Goal: Task Accomplishment & Management: Manage account settings

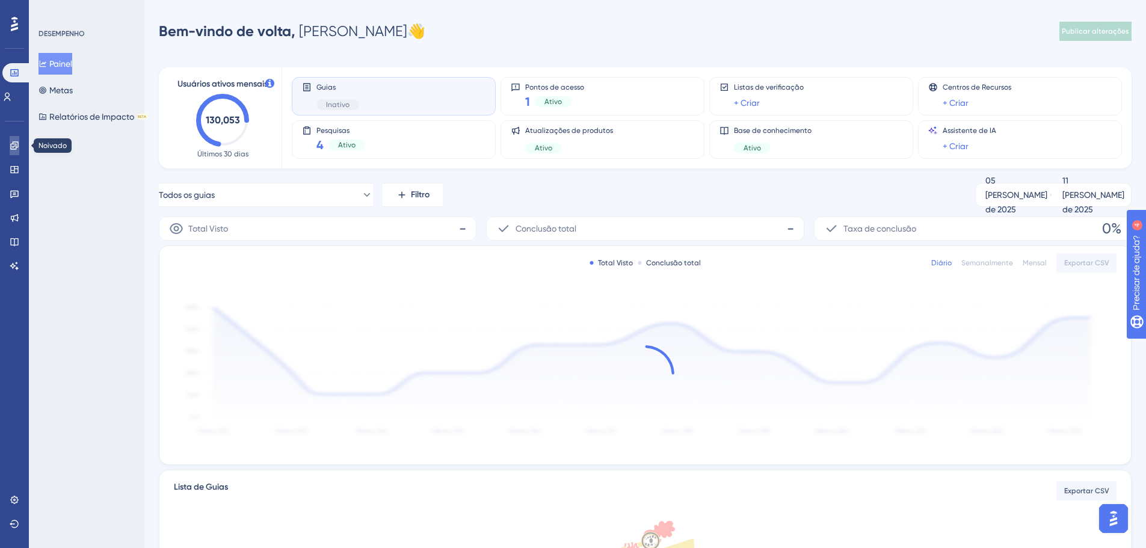
click at [13, 146] on icon at bounding box center [15, 146] width 10 height 10
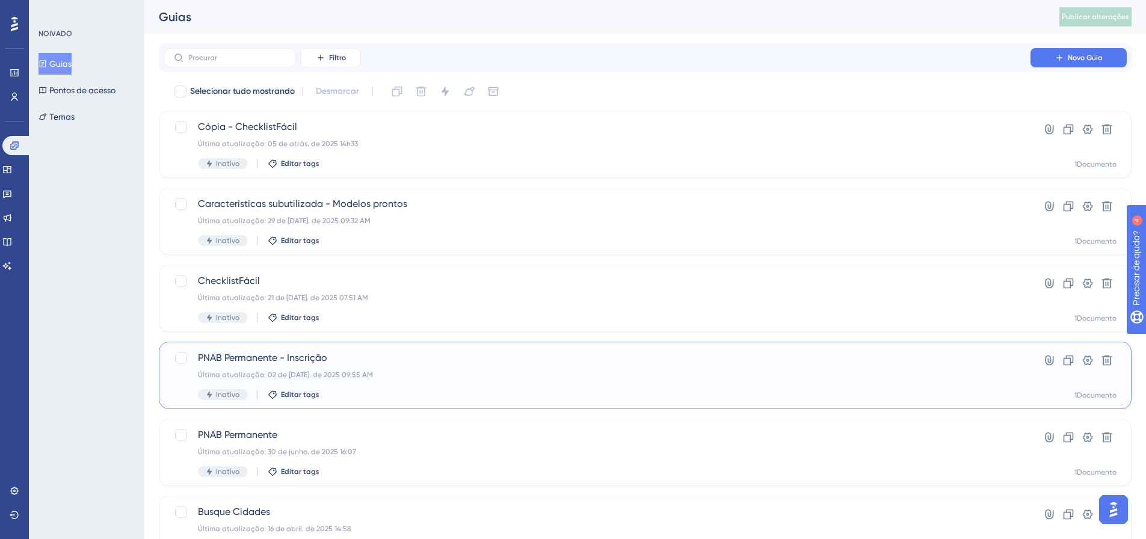
click at [328, 360] on span "PNAB Permanente - Inscrição" at bounding box center [597, 358] width 798 height 14
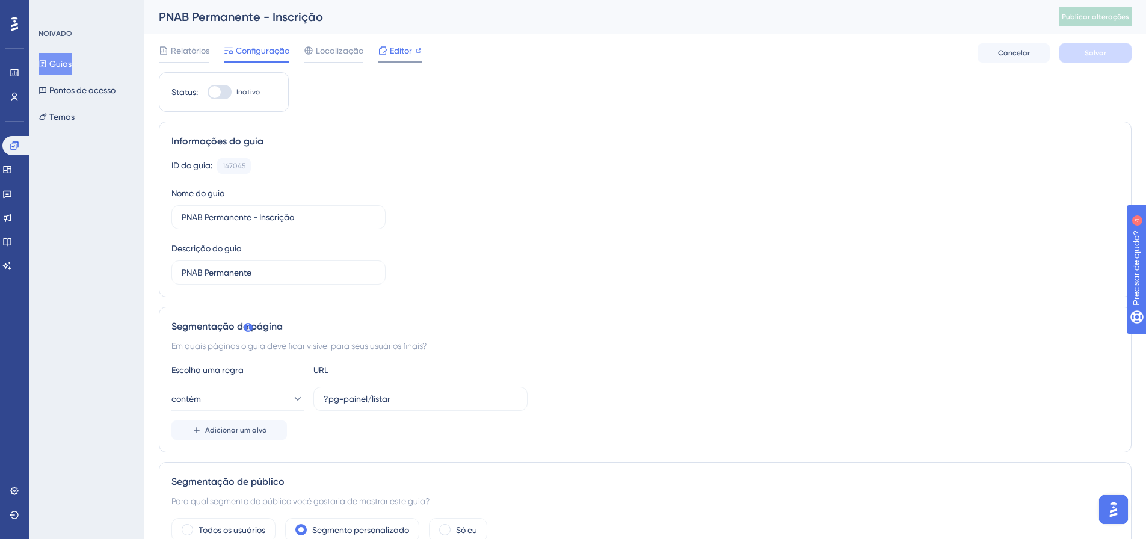
click at [395, 55] on font "Editor" at bounding box center [401, 51] width 22 height 10
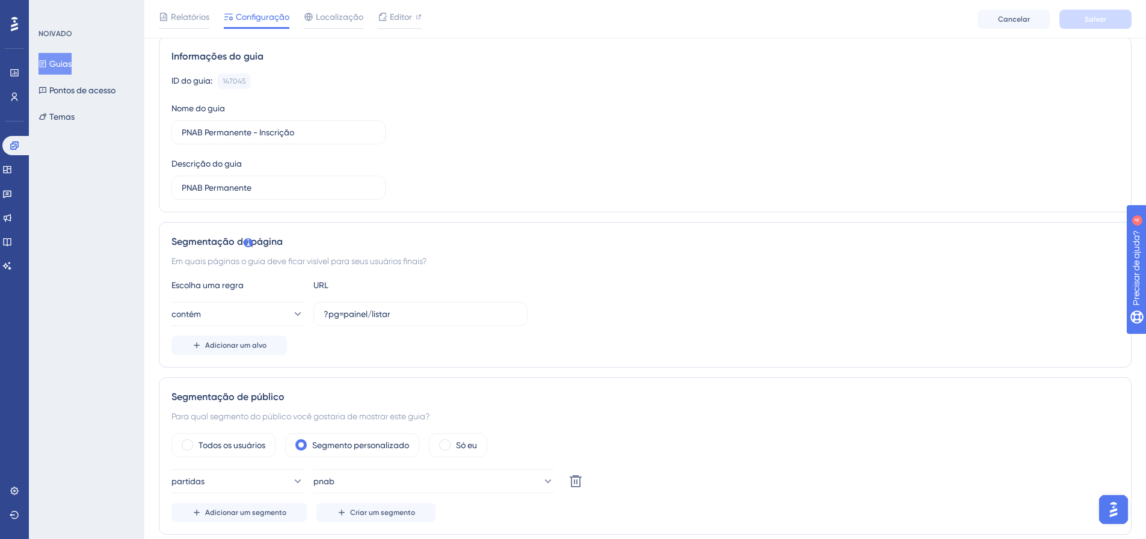
scroll to position [4, 0]
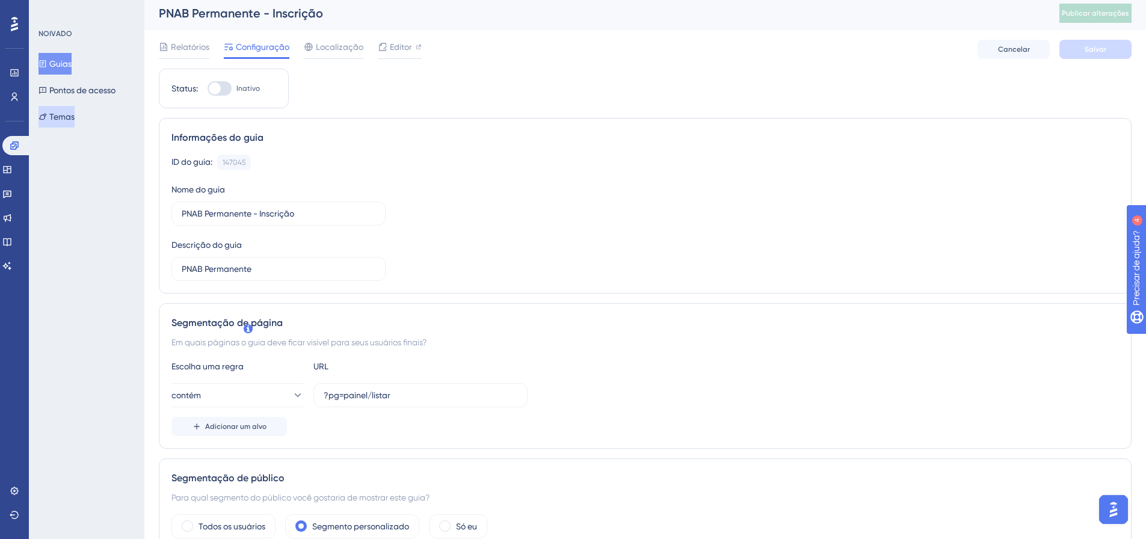
click at [75, 123] on font "Temas" at bounding box center [61, 116] width 25 height 14
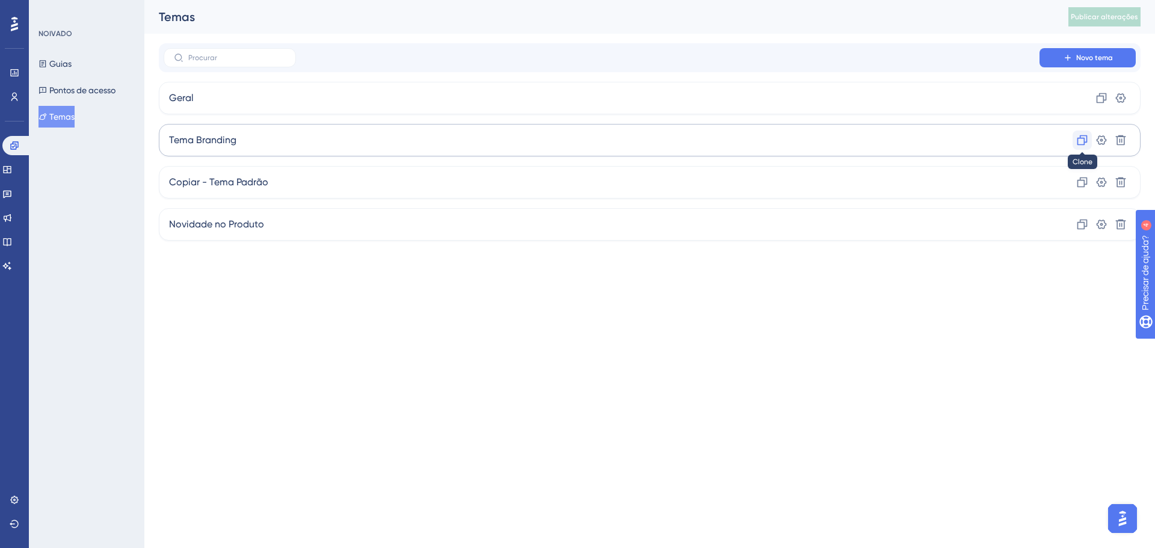
click at [1095, 104] on icon at bounding box center [1101, 98] width 12 height 12
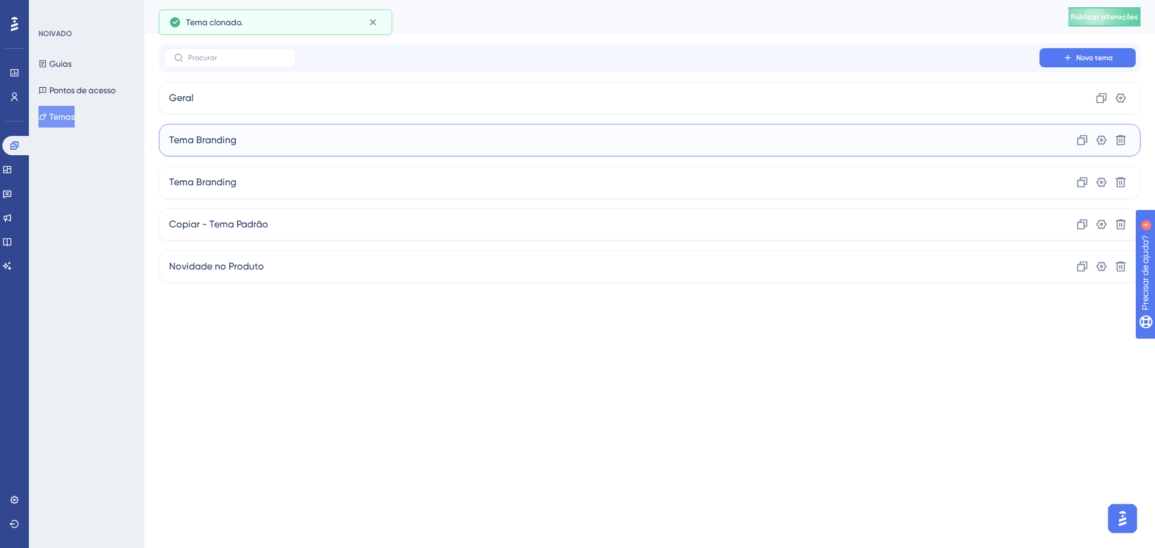
click at [217, 150] on div "Tema Branding Clone Configurações Excluir" at bounding box center [650, 140] width 982 height 32
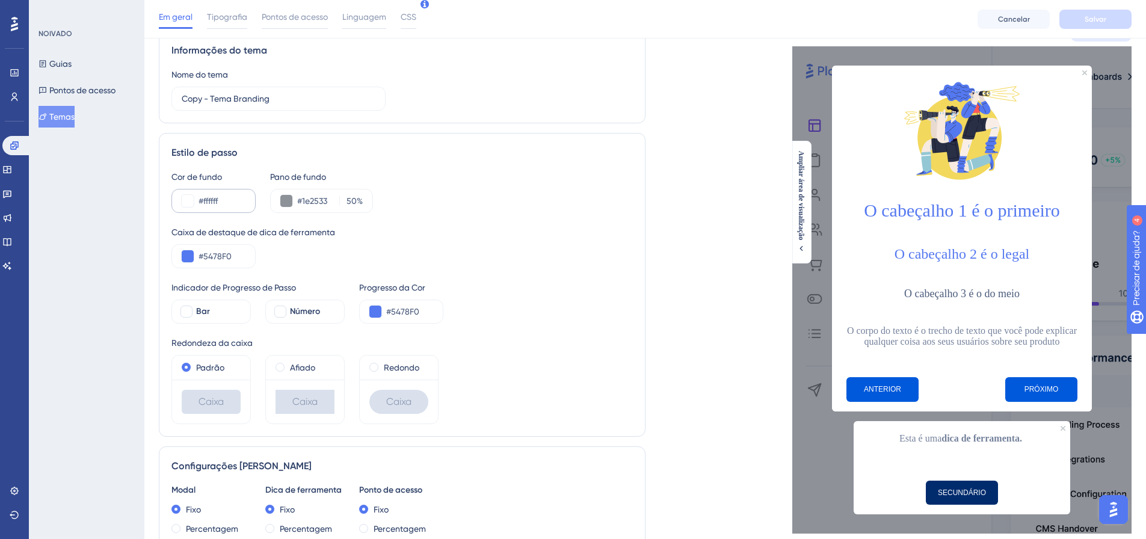
scroll to position [60, 0]
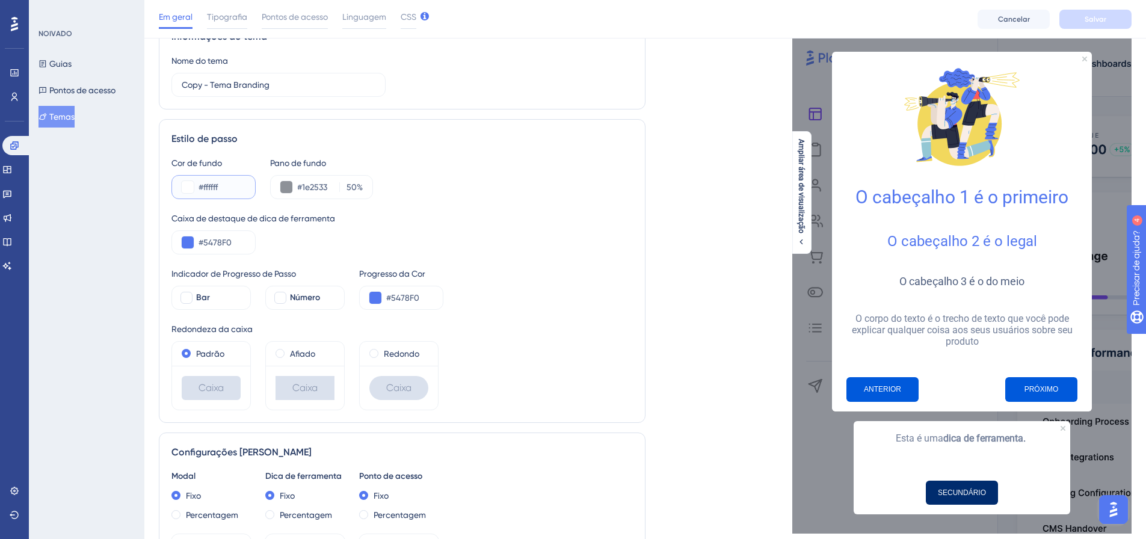
click at [188, 187] on button at bounding box center [188, 187] width 12 height 12
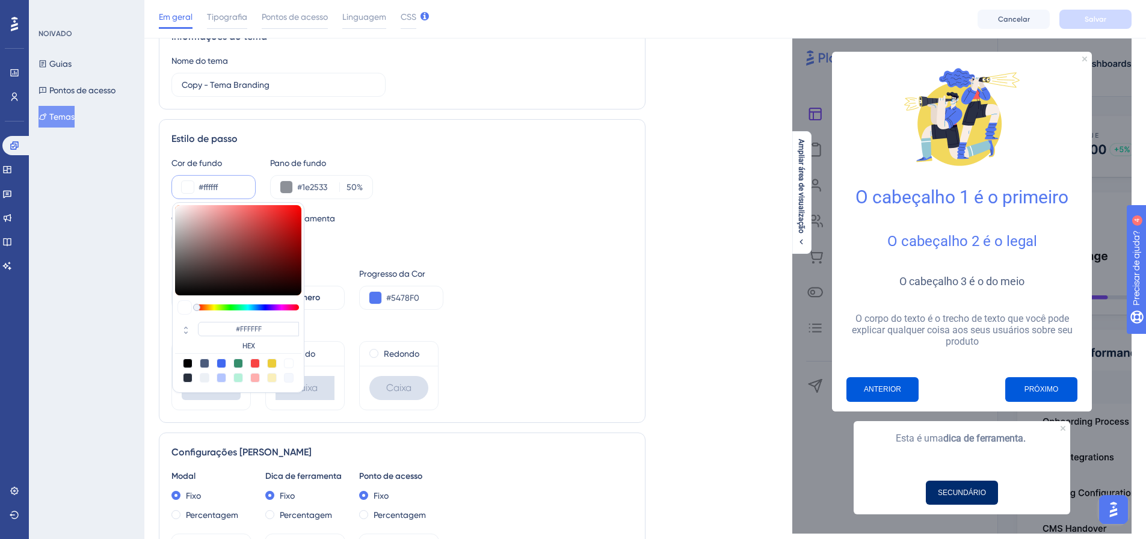
type input "#cc9c9c"
type input "#CE9F9F"
type input "#b96e6e"
type input "#CC9C9C"
type input "#b63d3d"
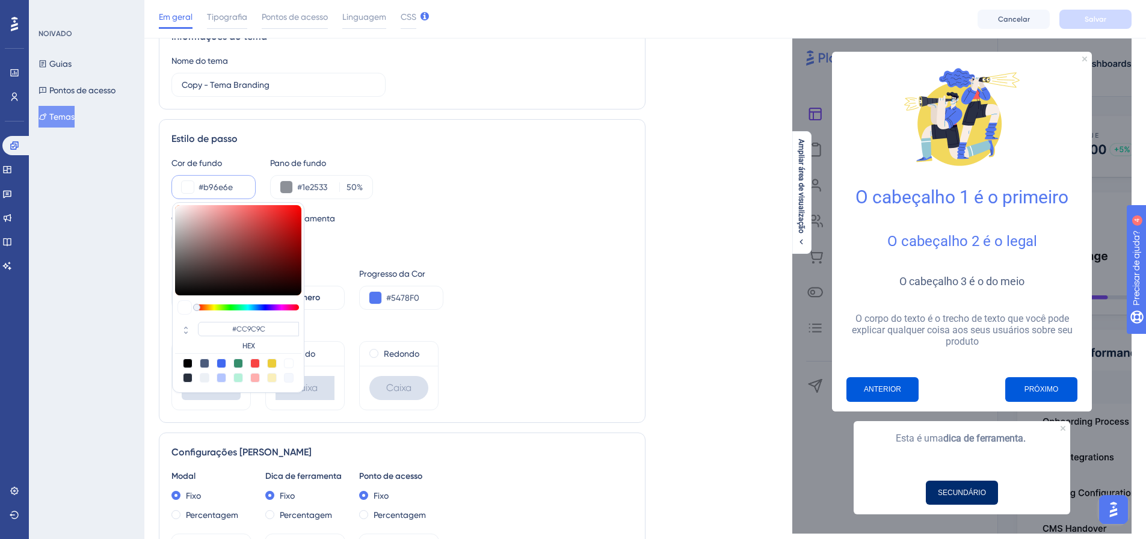
type input "#B96E6E"
type input "#be3131"
type input "#B63D3D"
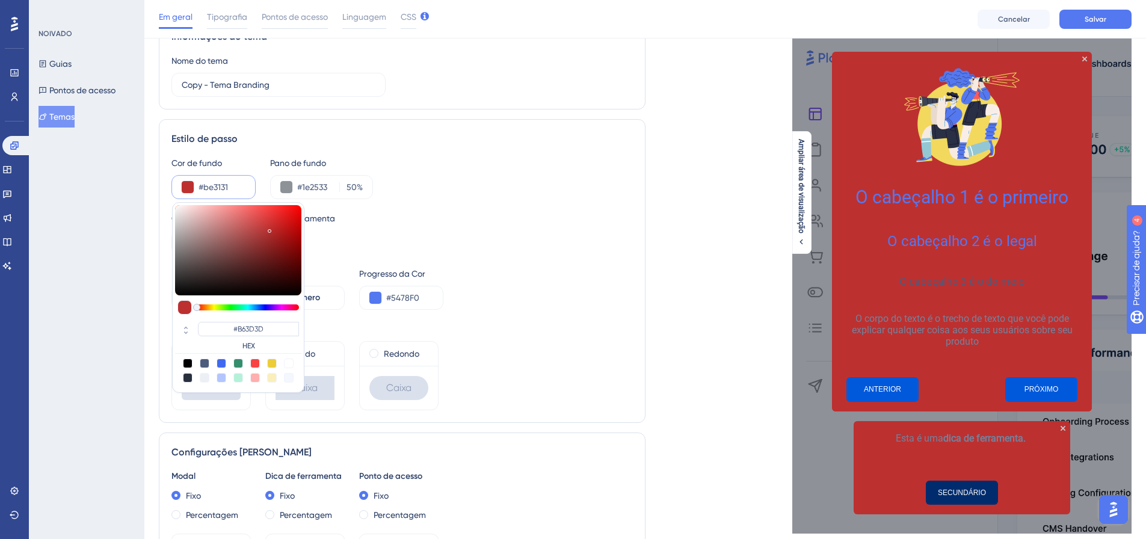
type input "#bd3030"
type input "#BD3030"
type input "#b82e2e"
type input "#B82E2E"
type input "#b62e2e"
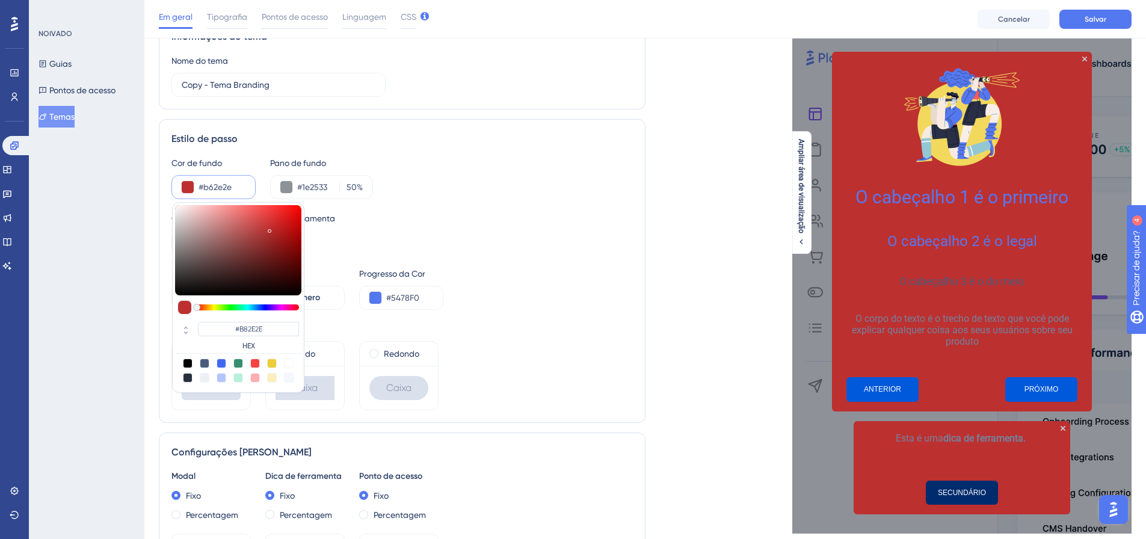
type input "#B62E2E"
type input "#692e2e"
type input "#8D2929"
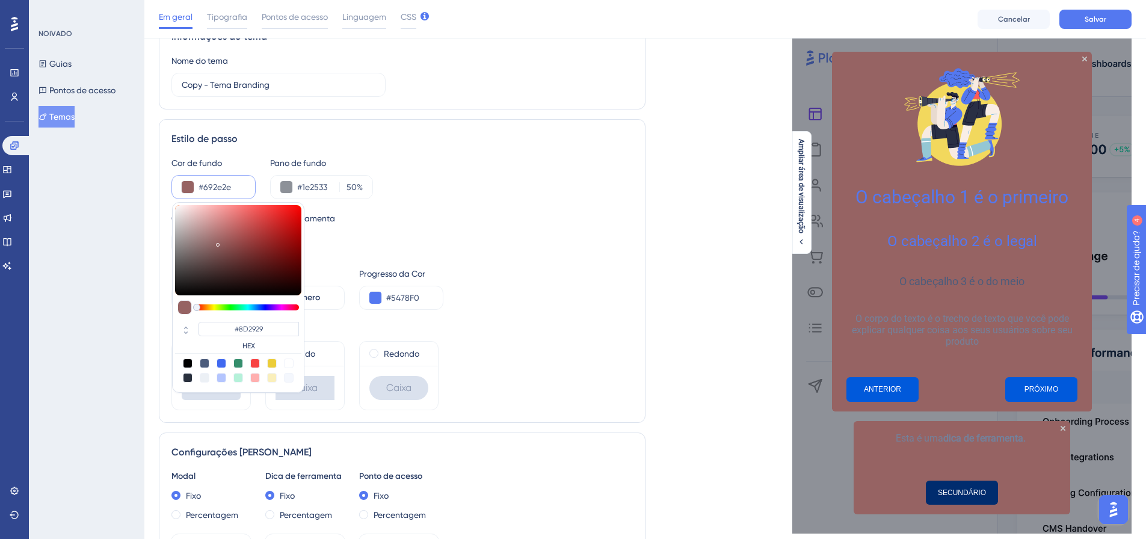
type input "#966363"
type input "#692E2E"
type input "#dfa0a0"
type input "#966363"
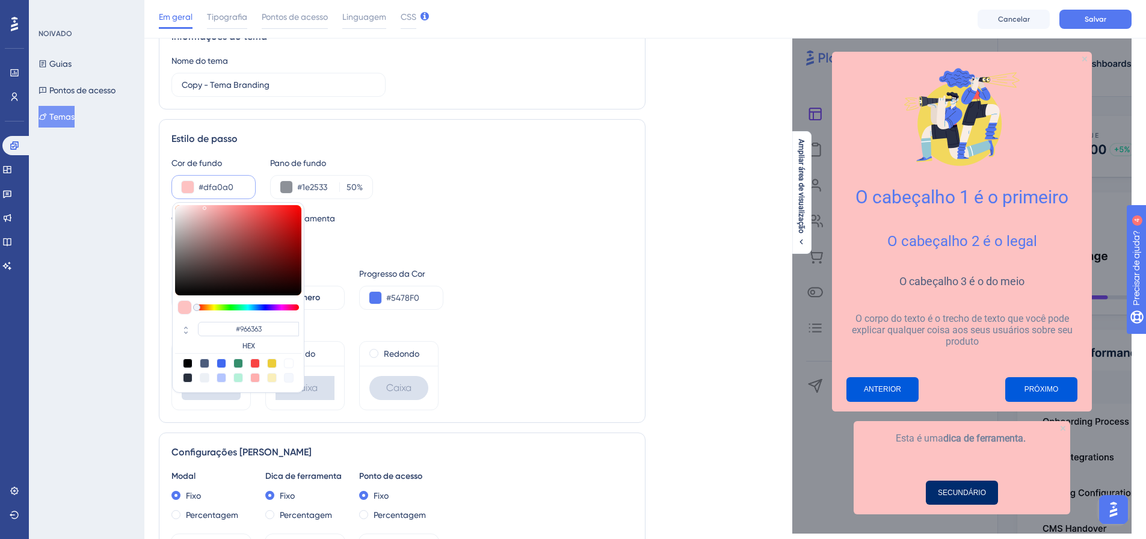
type input "#fdc2c2"
type input "#DFA0A0"
type input "#ffdfdf"
type input "#FDC2C2"
type input "#ffecec"
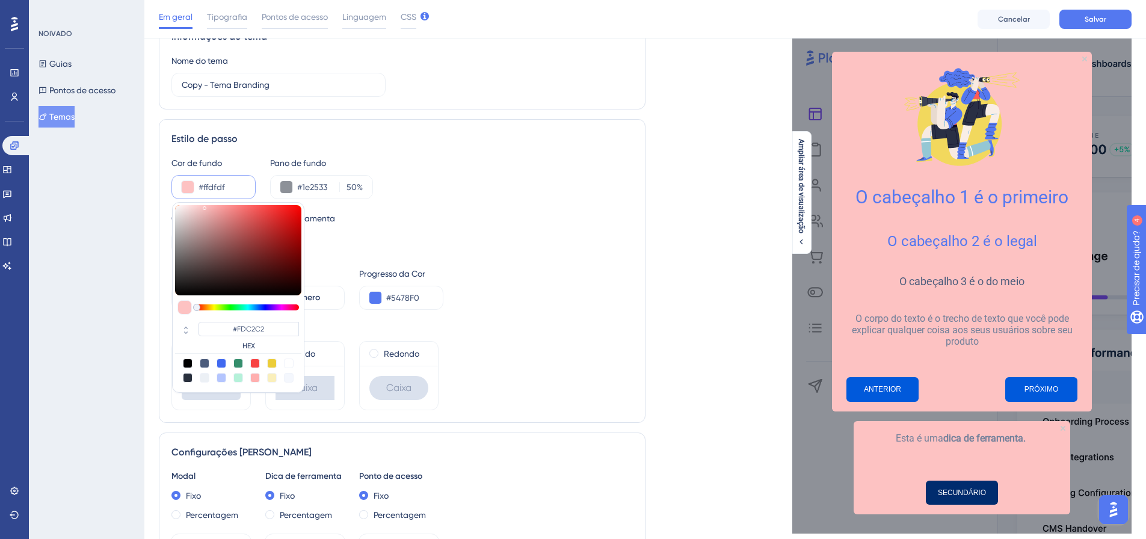
type input "#FFDFDF"
type input "#fffbfb"
type input "#FFECEC"
type input "#fffefe"
type input "#FFFBFB"
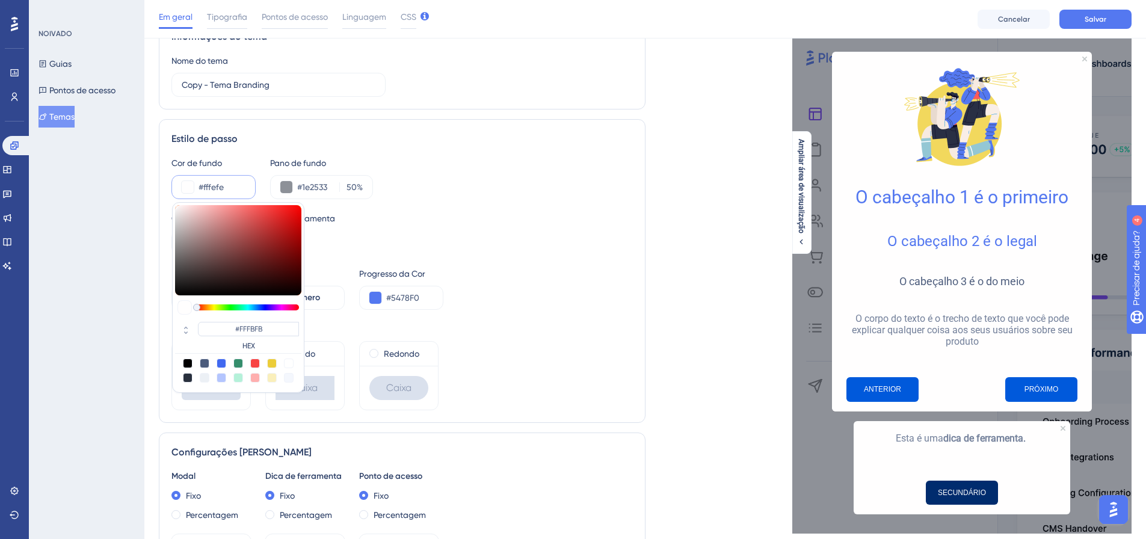
type input "#fffafa"
type input "#FFFEFE"
type input "#ffefef"
type input "#FFFAFA"
type input "#f59d9d"
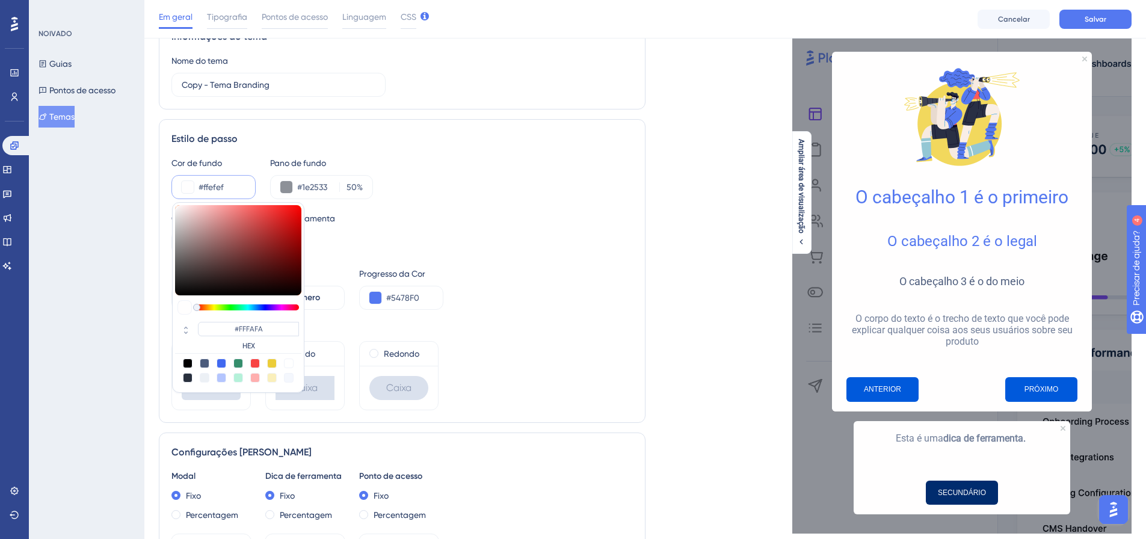
type input "#FFEFEF"
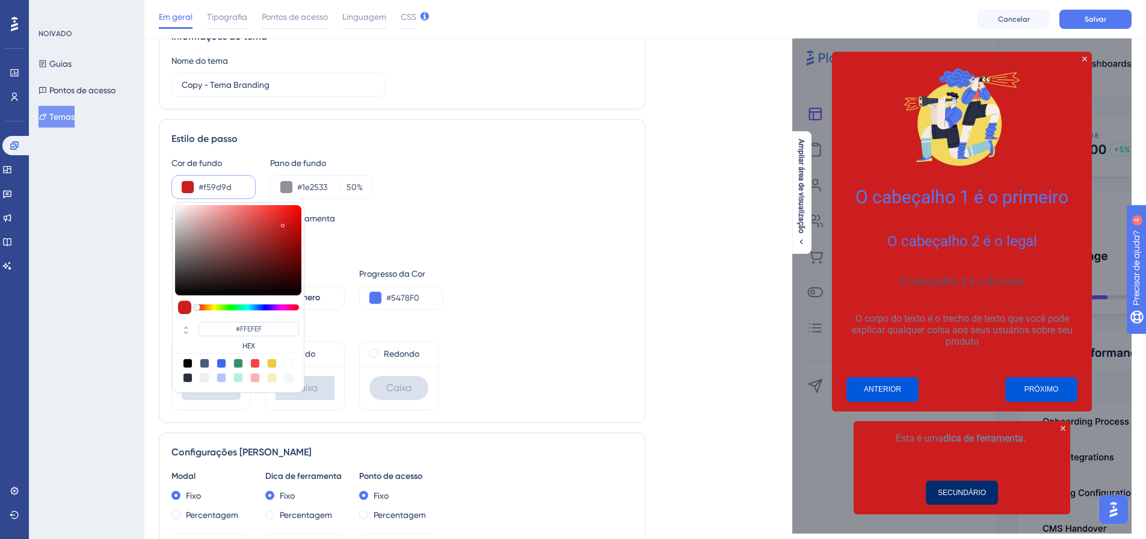
type input "#cc1e1e"
type input "#F59D9D"
type input "#[DATE]"
type input "#CC1E1E"
type input "#a80202"
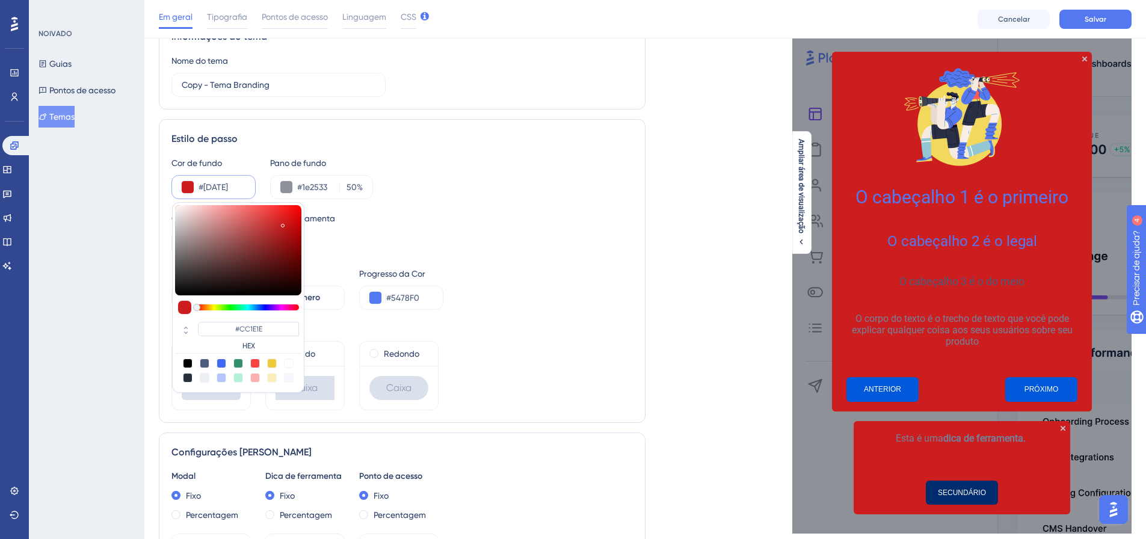
type input "#[DATE]"
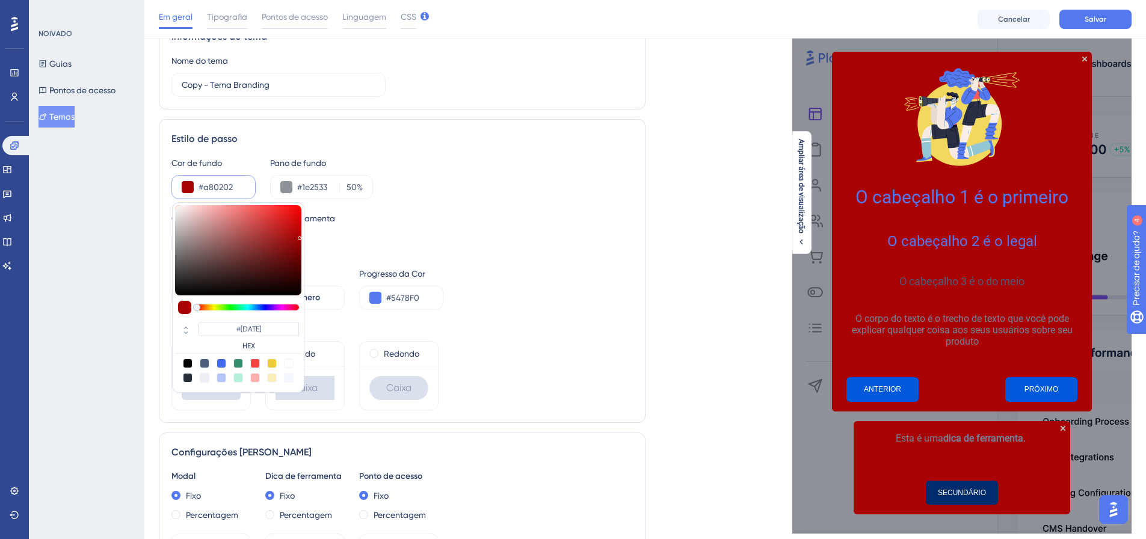
type input "#6d0101"
type input "#A80202"
type input "#4b0202"
type input "#6D0101"
type input "#410404"
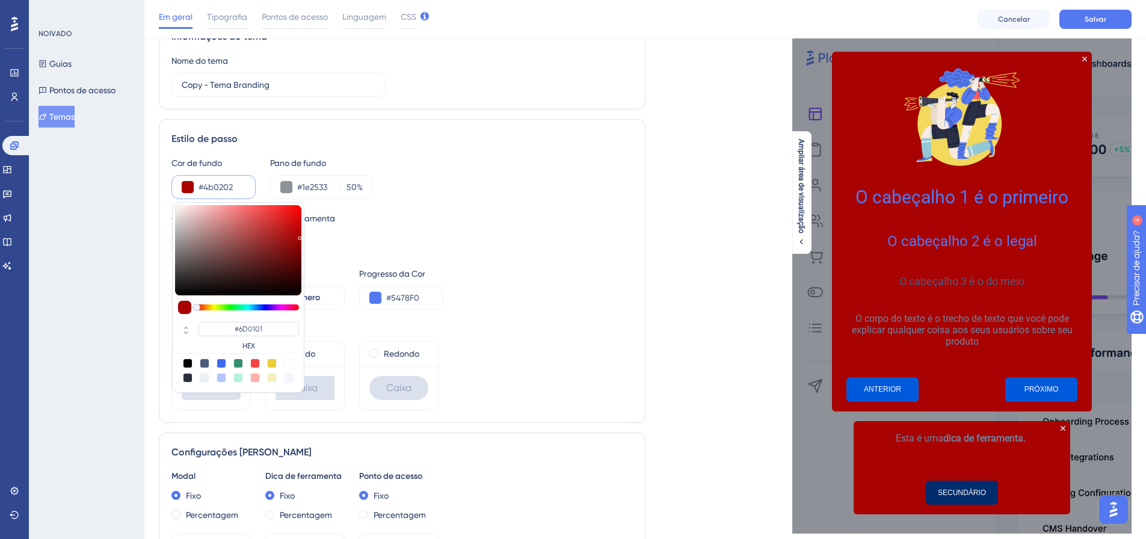
type input "#4B0202"
type input "#300707"
type input "#410404"
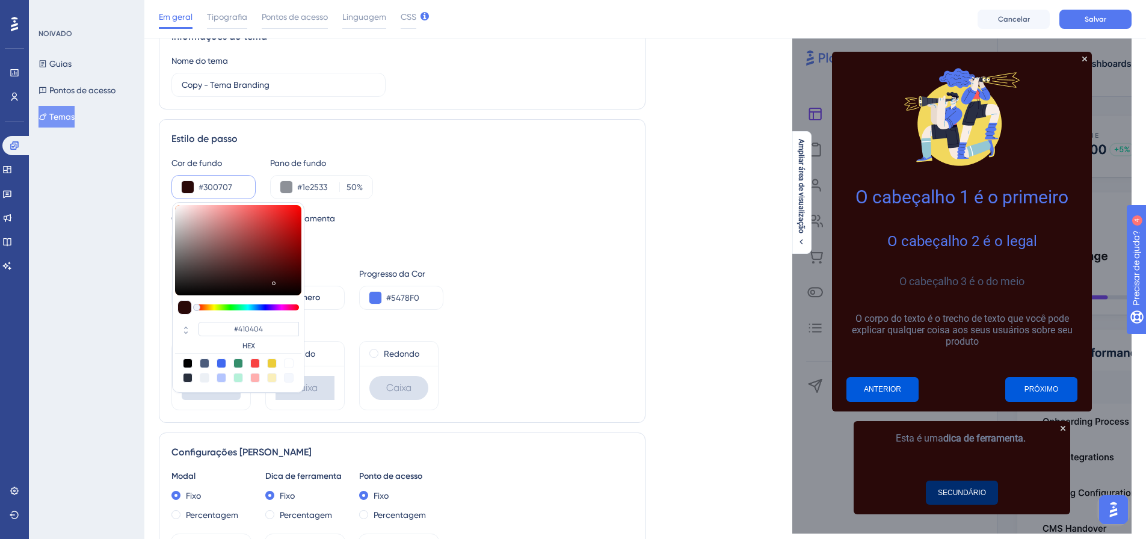
type input "#290909"
type input "#300707"
type input "#291010"
type input "#290909"
type input "#301e1e"
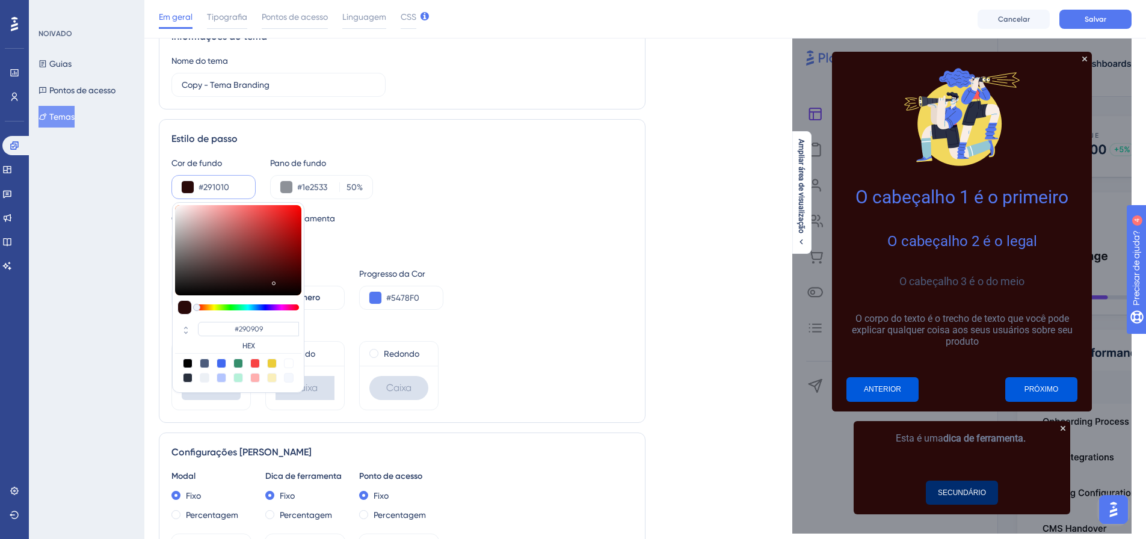
type input "#291010"
type input "#352424"
type input "#301E1E"
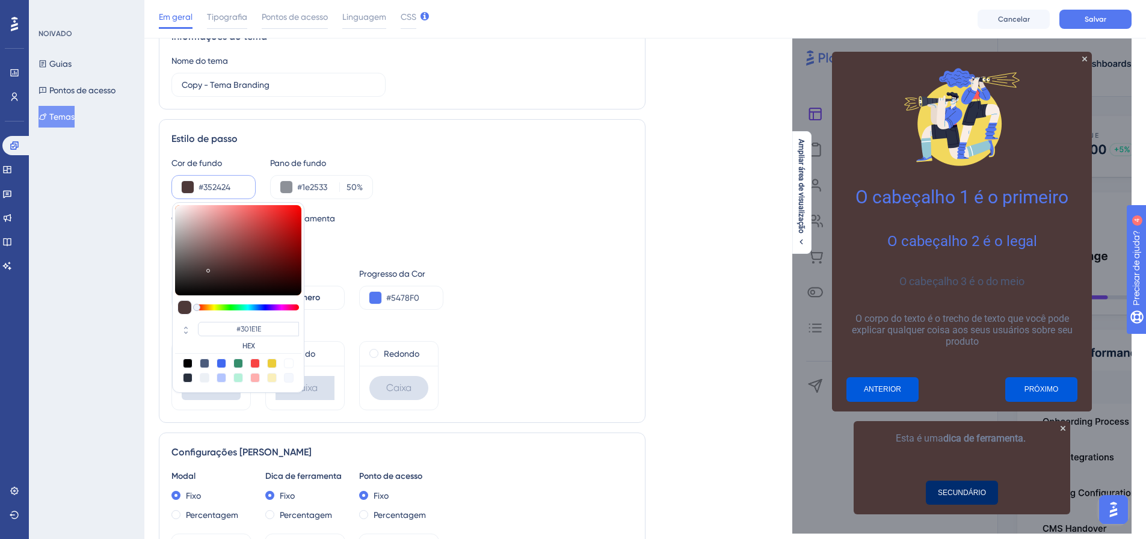
type input "#4d3939"
type input "#352424"
type input "#857474"
type input "#4D3939"
type input "#a08c8c"
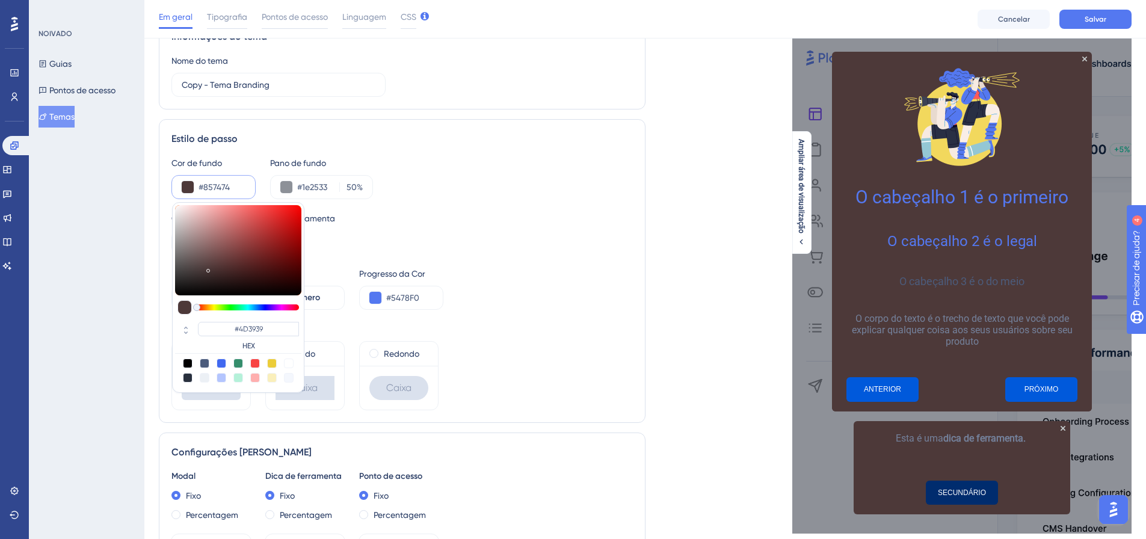
type input "#857474"
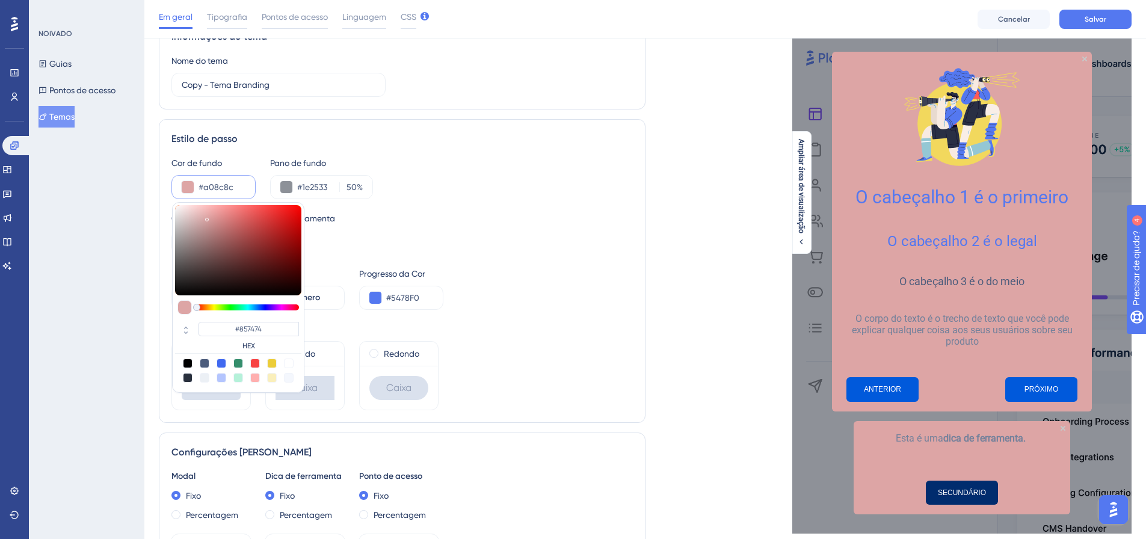
type input "#dda5a5"
type input "#A08C8C"
type input "#ffaaaa"
type input "#DDA5A5"
type input "#ffb0b0"
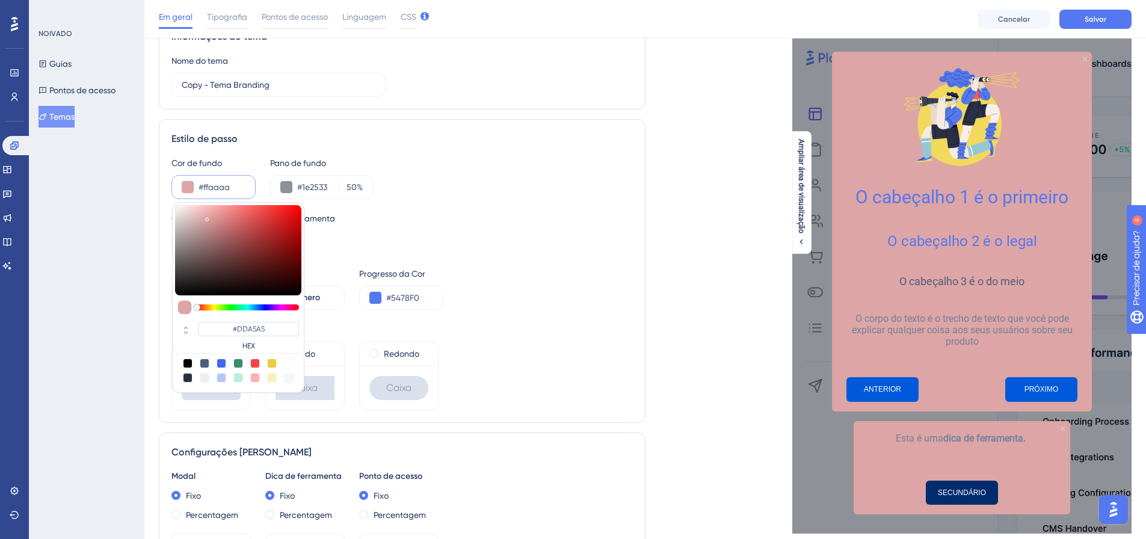
type input "#FFAAAA"
type input "#ffcdcd"
type input "#FFCDCD"
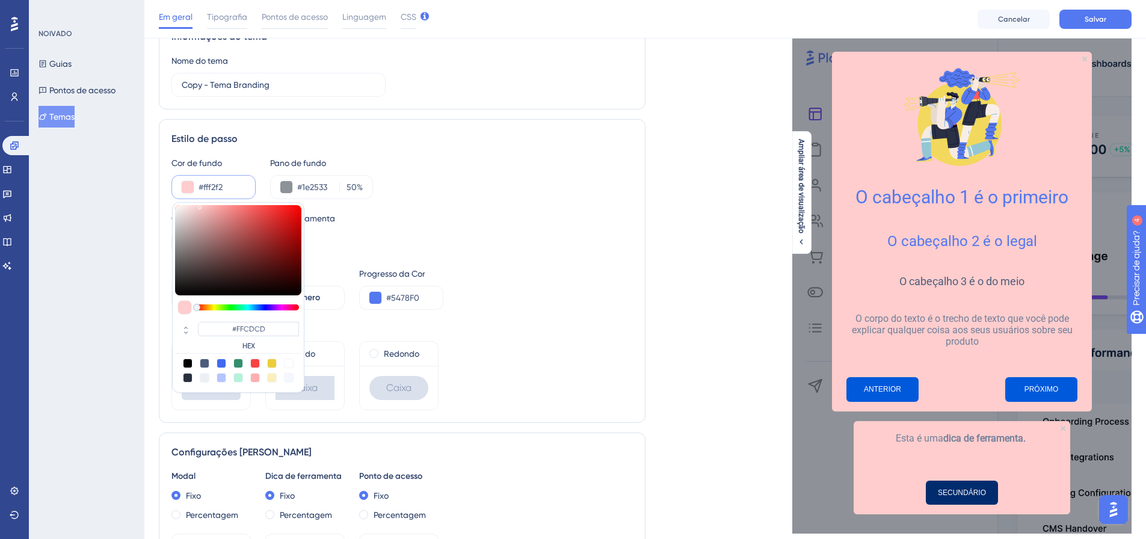
type input "#fffefe"
type input "#FFF2F2"
type input "#fafafa"
type input "#FFFEFE"
type input "#e9e9e9"
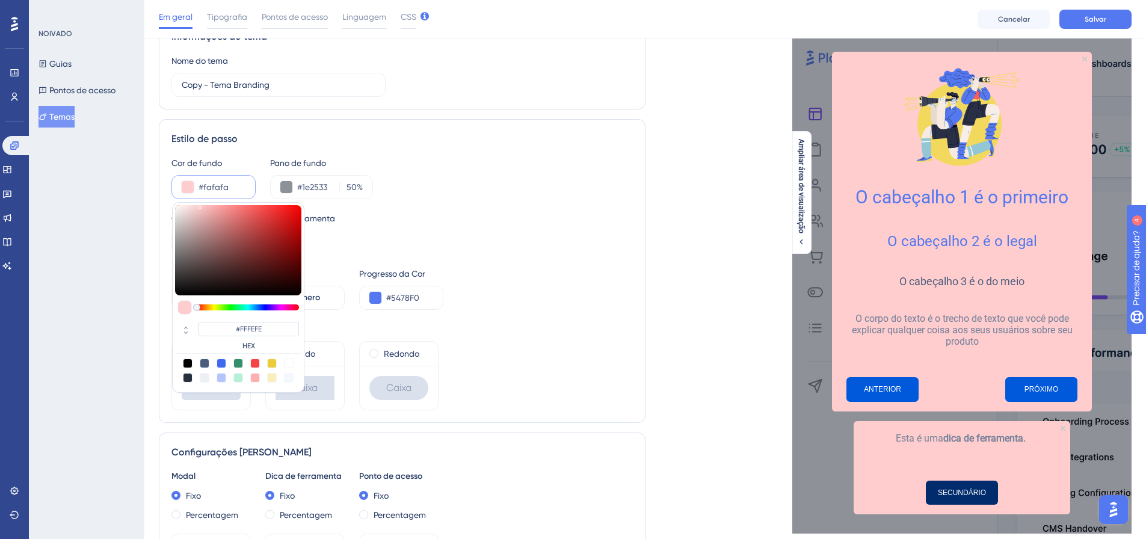
type input "#FAFAFA"
type input "#e0d8d8"
type input "#E9E9E9"
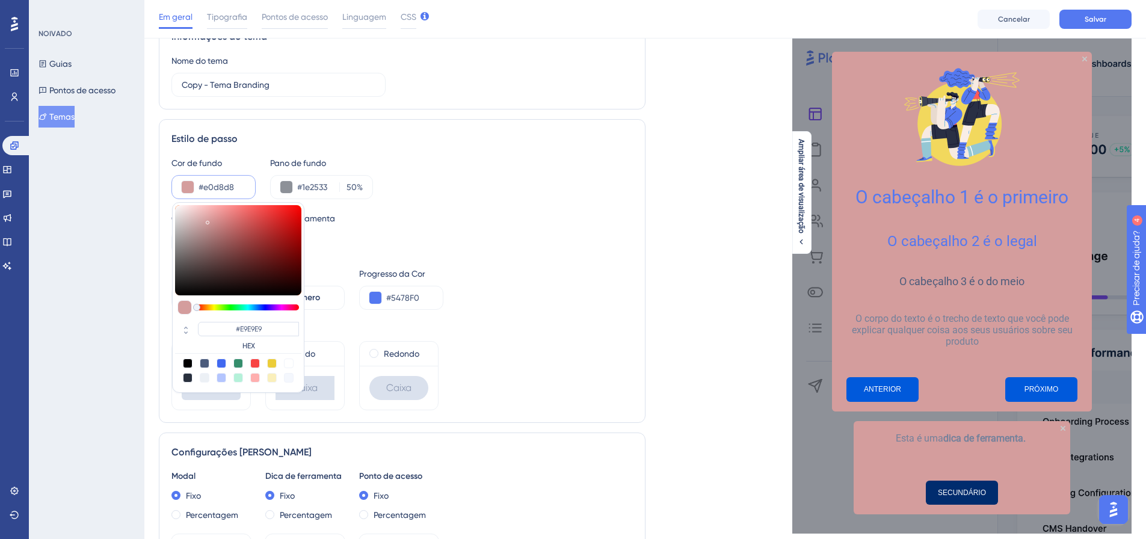
type input "#d49d9d"
type input "#E0D8D8"
type input "#e09b9b"
type input "#E09B9B"
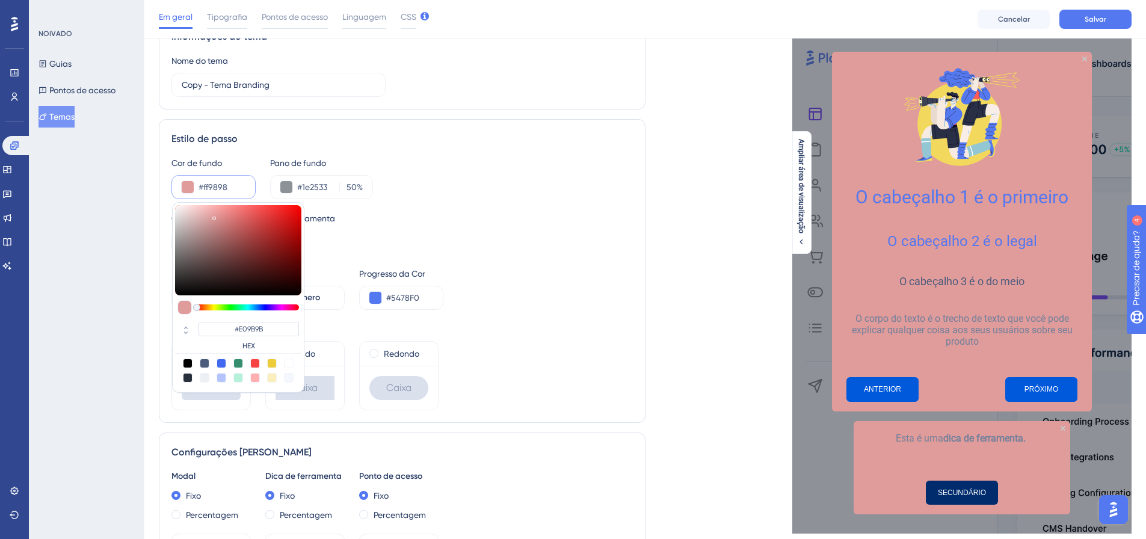
type input "#ff8a8a"
type input "#FF9898"
type input "#eb5b5b"
type input "#FF8A8A"
type input "#c74444"
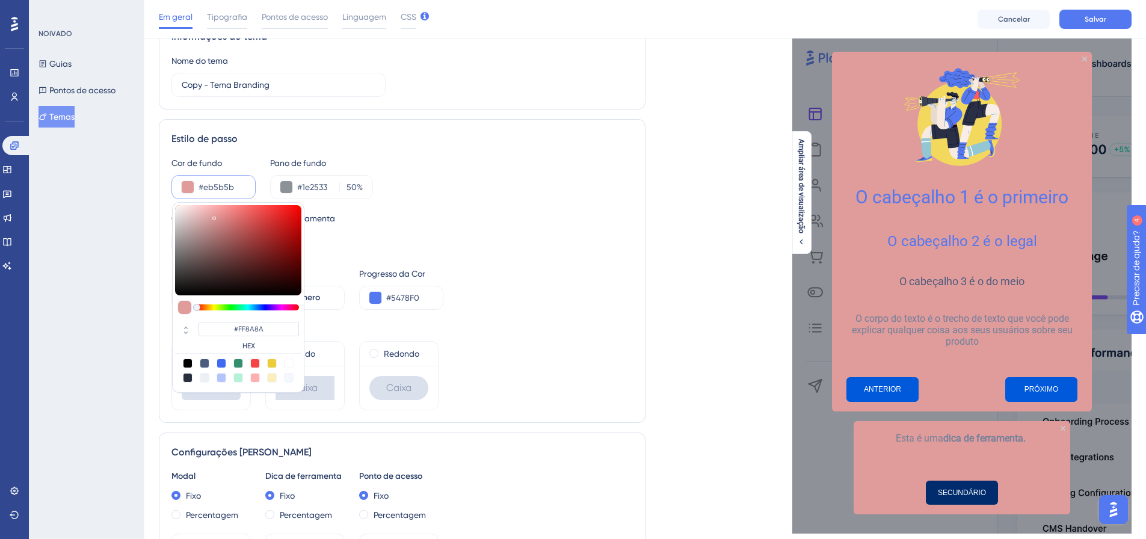
type input "#EB5B5B"
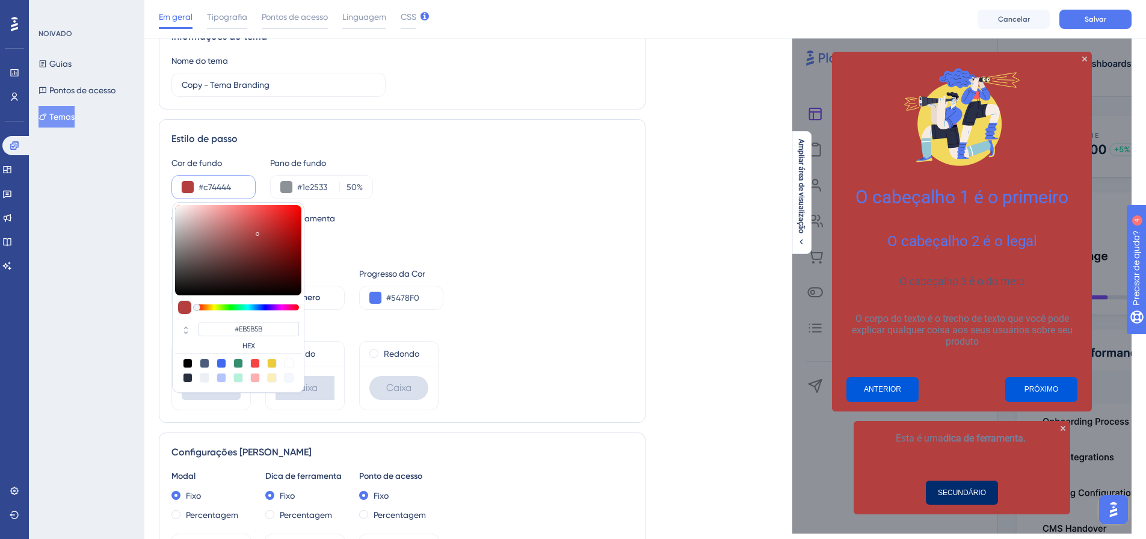
type input "#b43f3f"
type input "#C74444"
type input "#b13f3f"
type input "#B43F3F"
type input "#a34444"
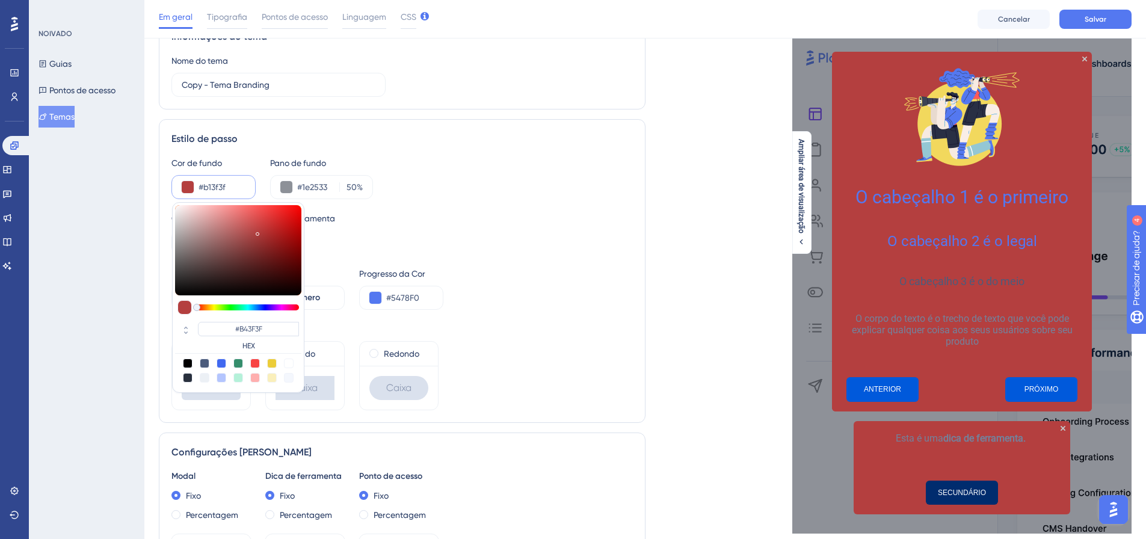
type input "#B13F3F"
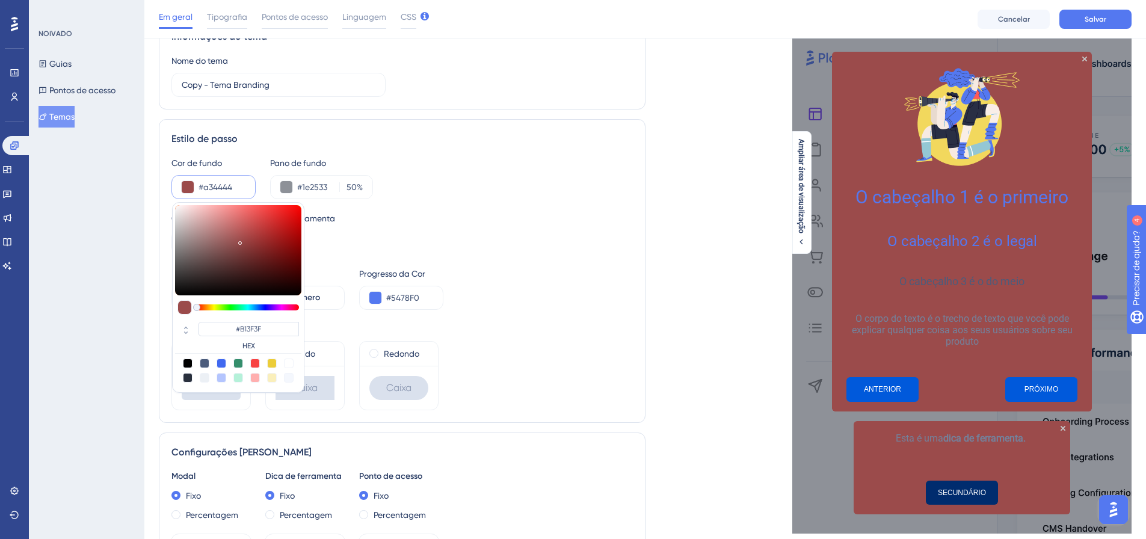
type input "#9b4b4b"
type input "#A34444"
type input "#a15555"
type input "#9B4B4B"
type input "#d48e8e"
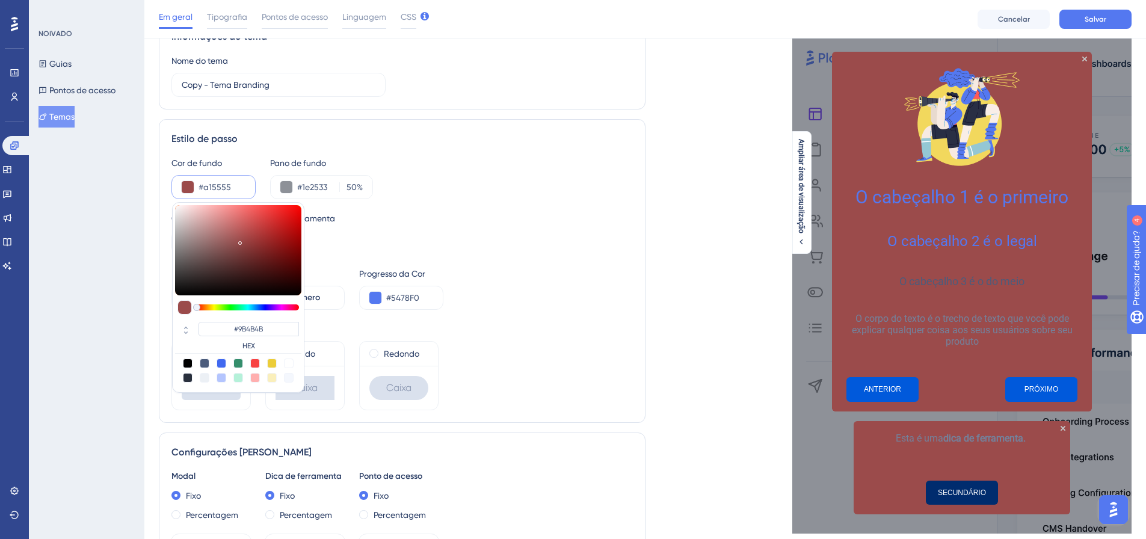
type input "#A15555"
type input "#eca7a7"
type input "#D48E8E"
type input "#f6b0b0"
type input "#ECA7A7"
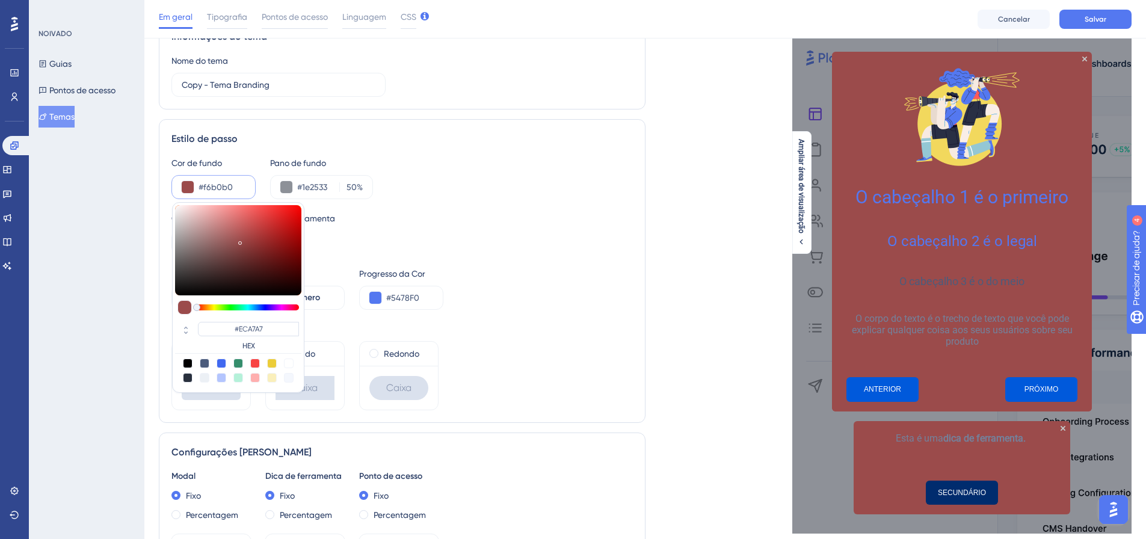
type input "#ffbfbf"
type input "#F6B0B0"
type input "#ffc5c5"
type input "#FFBFBF"
type input "#ffd7d7"
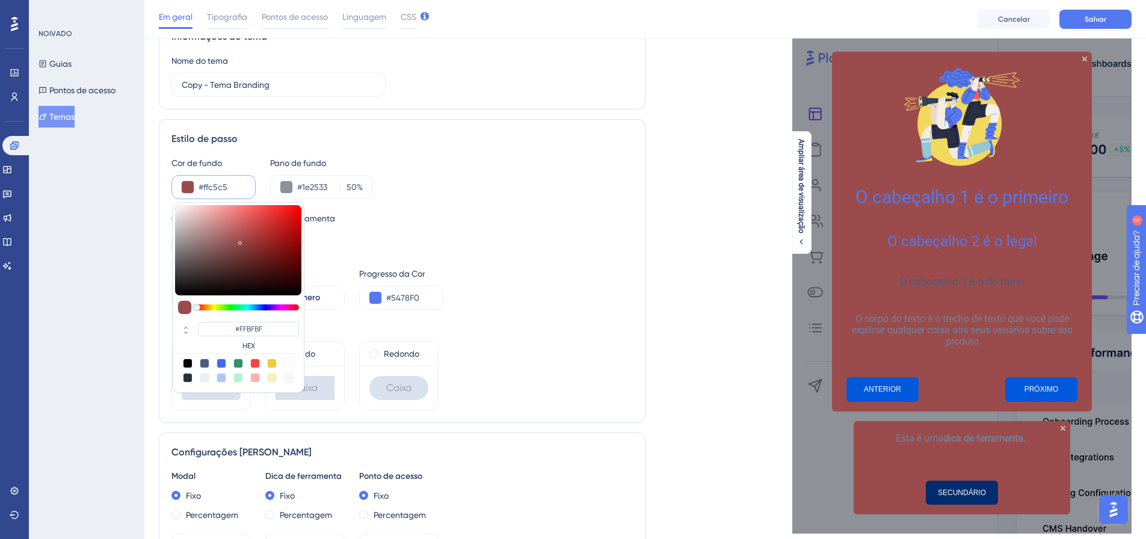
type input "#FFC5C5"
type input "#ffe6e6"
type input "#FFD7D7"
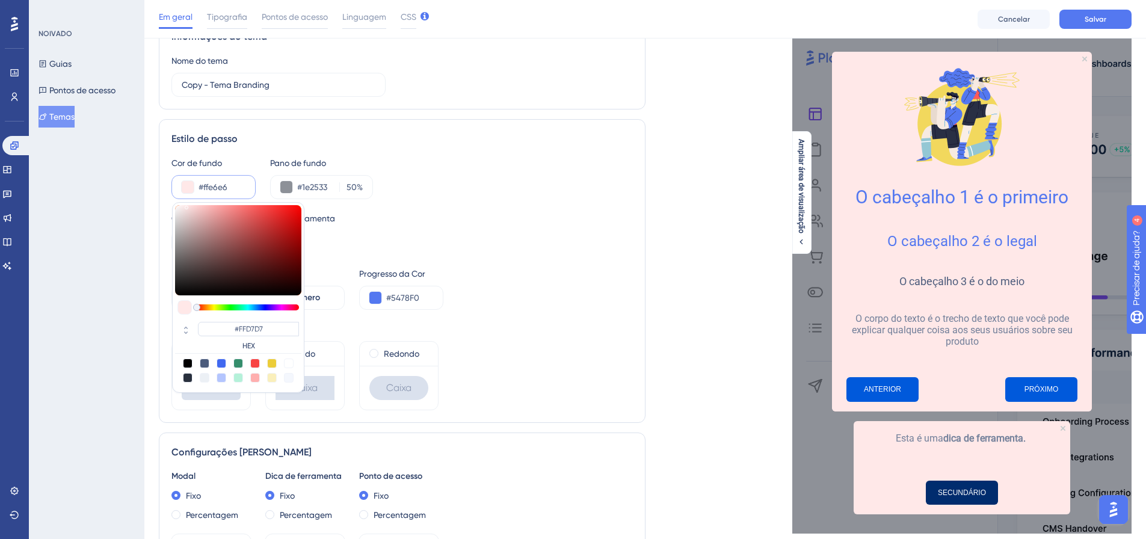
type input "#ffe8e8"
type input "#FFE6E6"
type input "#ffe9e9"
type input "#FFE9E9"
type input "#ffecec"
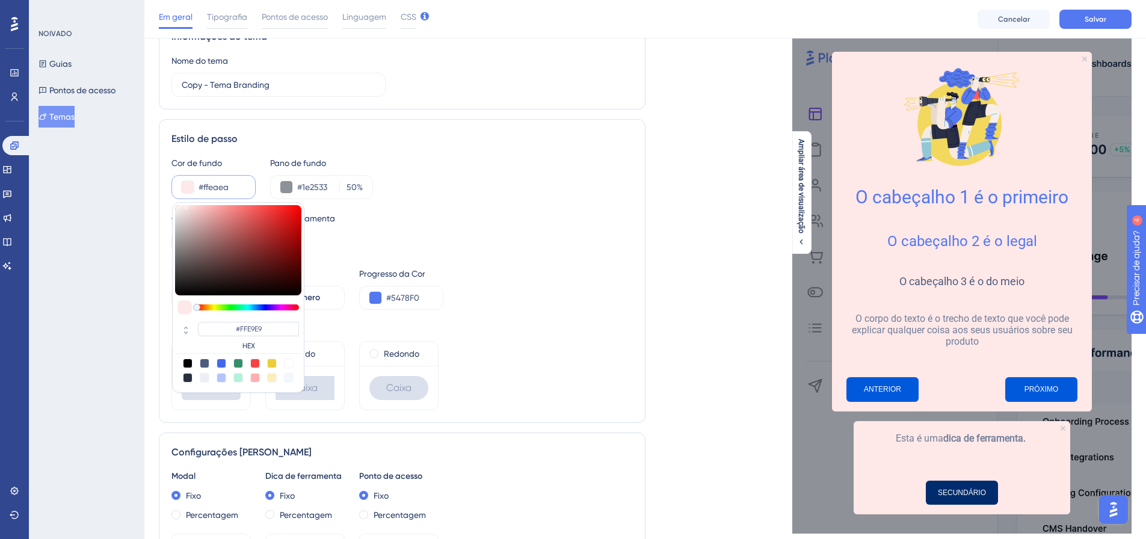
type input "#FFEAEA"
drag, startPoint x: 204, startPoint y: 223, endPoint x: 182, endPoint y: 186, distance: 42.1
click at [183, 188] on div "#ffeded #FFEDED HEX" at bounding box center [213, 187] width 84 height 24
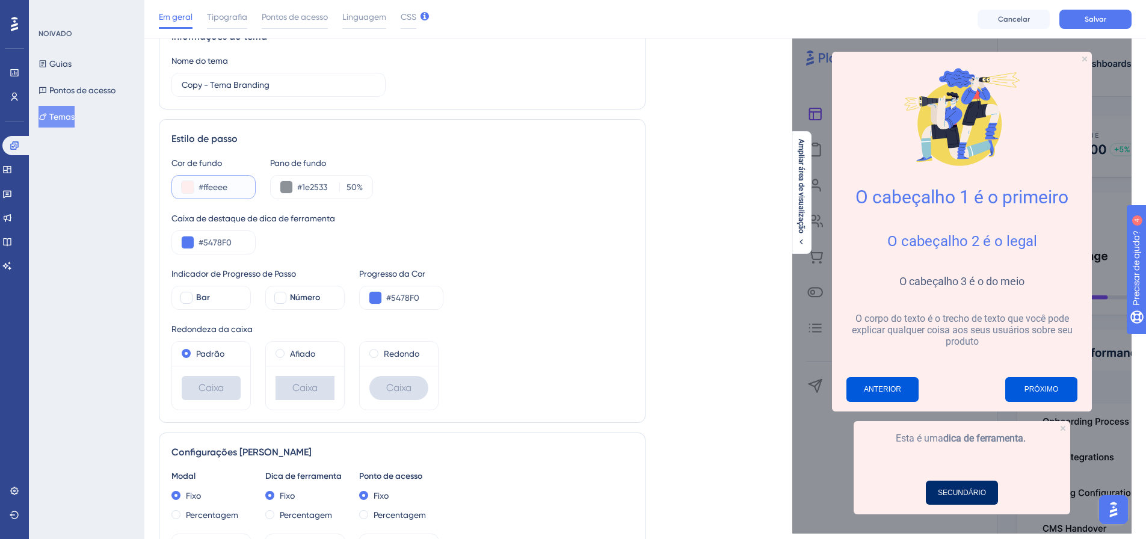
drag, startPoint x: 212, startPoint y: 183, endPoint x: 200, endPoint y: 185, distance: 12.3
click at [211, 183] on input "#ffeeee" at bounding box center [221, 187] width 47 height 14
click at [186, 186] on button at bounding box center [188, 187] width 12 height 12
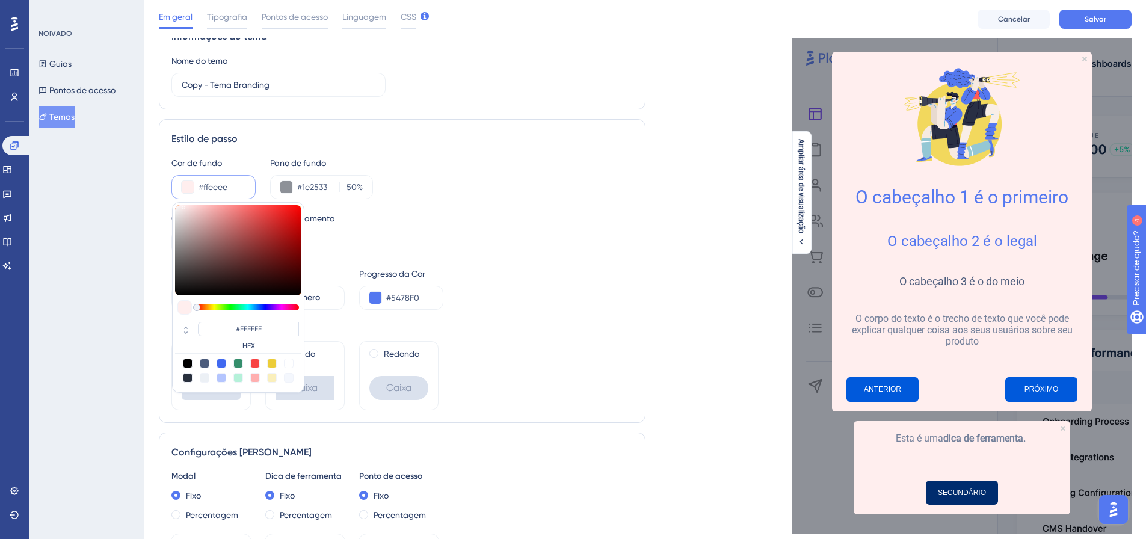
type input "#904c4c"
type input "#904C4C"
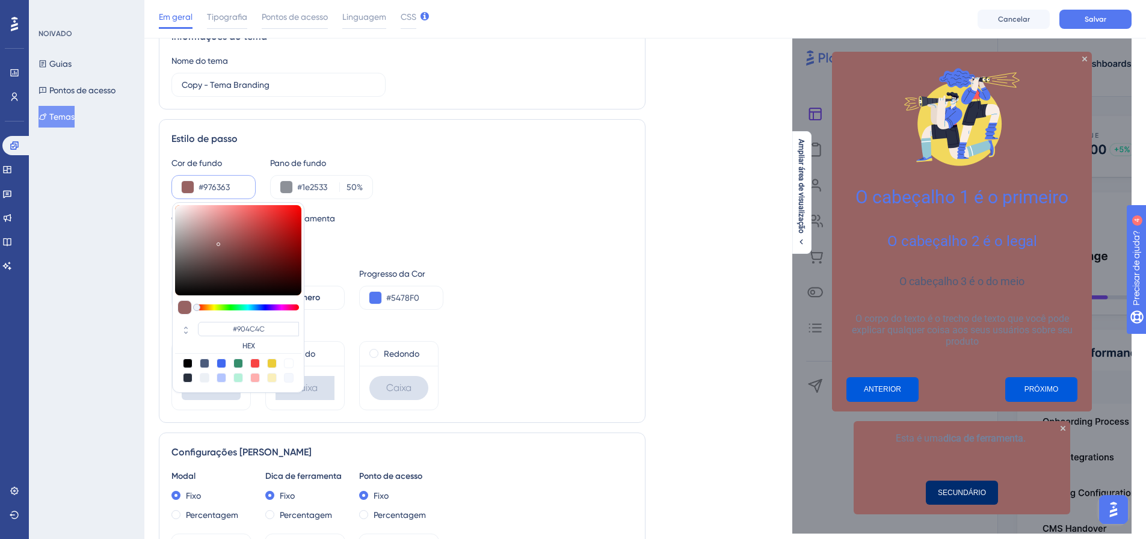
type input "#af8e8e"
type input "#976363"
type input "#ccb5b5"
type input "#CCB5B5"
type input "#dfc7c7"
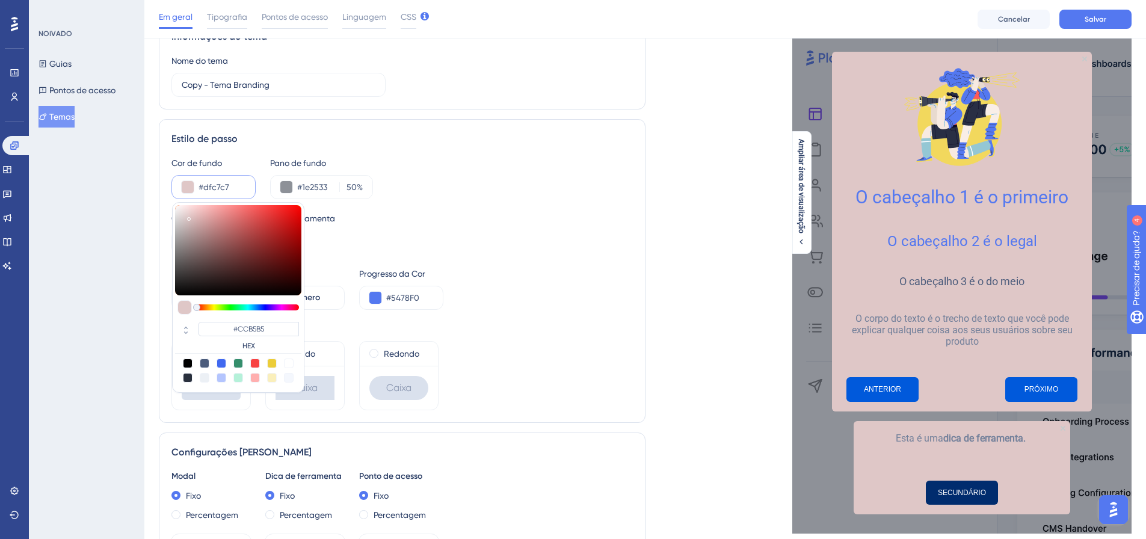
type input "#DFC7C7"
type input "#f5dfdf"
type input "#F5DFDF"
type input "#fff4f4"
type input "#FFF4F4"
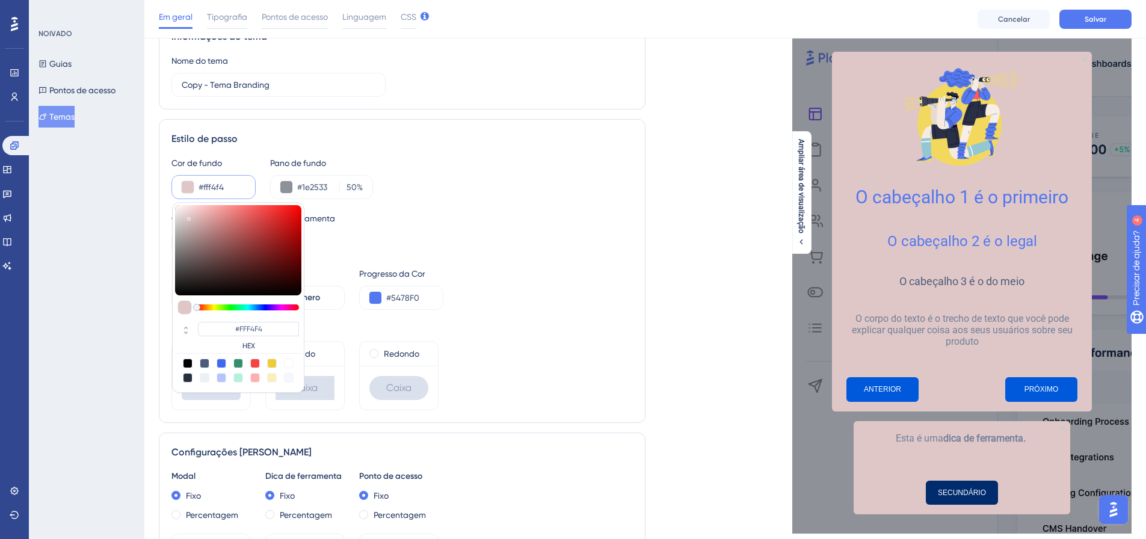
type input "#ffffff"
type input "#FFFFFF"
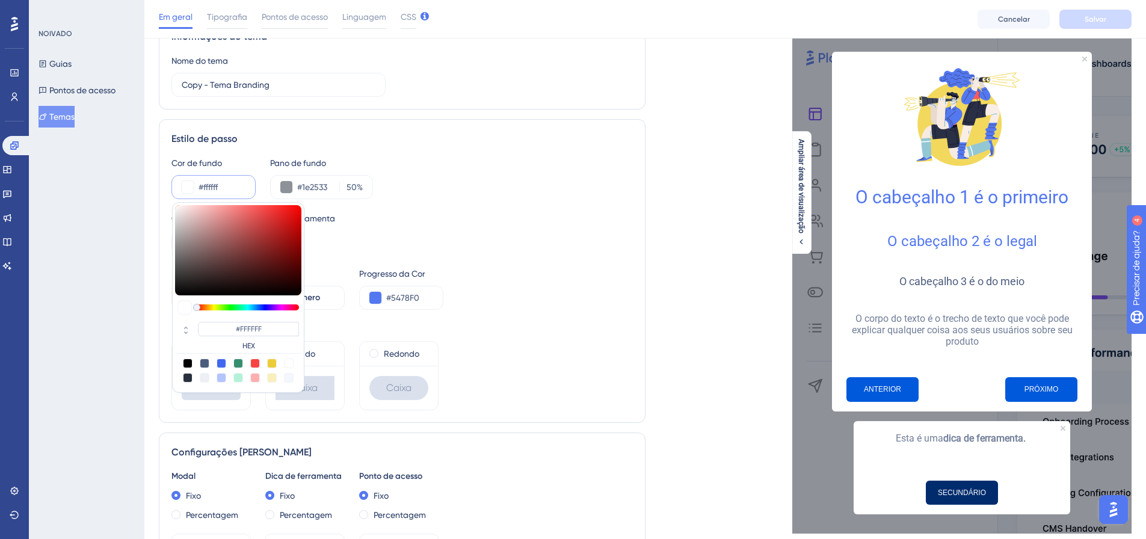
drag, startPoint x: 199, startPoint y: 233, endPoint x: 243, endPoint y: 190, distance: 61.7
click at [173, 197] on div "#ffffff #FFFFFF HEX" at bounding box center [213, 187] width 84 height 24
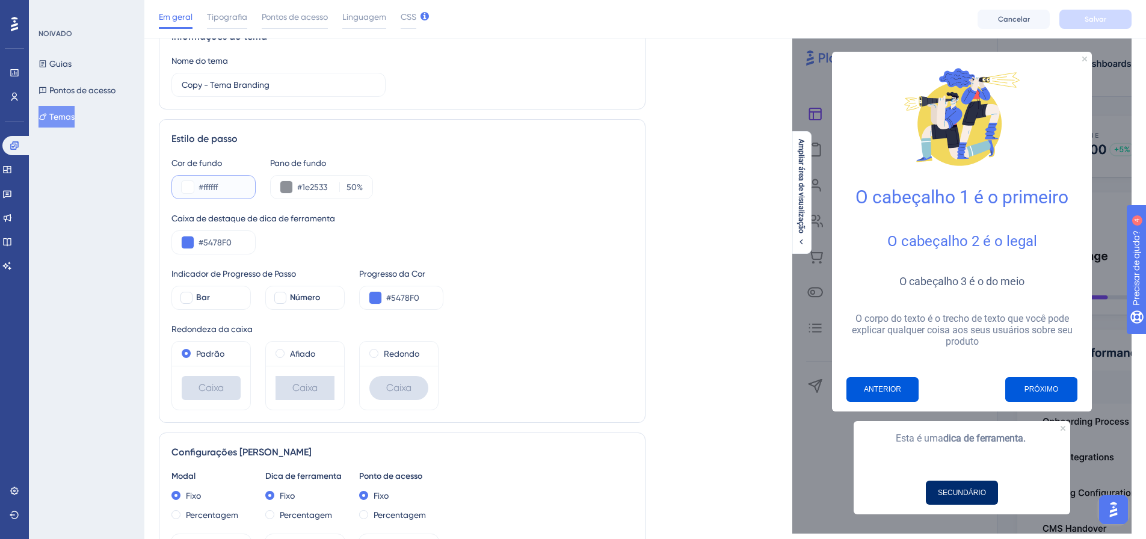
click at [233, 186] on input "#ffffff" at bounding box center [221, 187] width 47 height 14
drag, startPoint x: 215, startPoint y: 186, endPoint x: 199, endPoint y: 185, distance: 15.6
click at [199, 185] on input "#ffffff" at bounding box center [221, 187] width 47 height 14
click at [183, 182] on button at bounding box center [188, 187] width 12 height 12
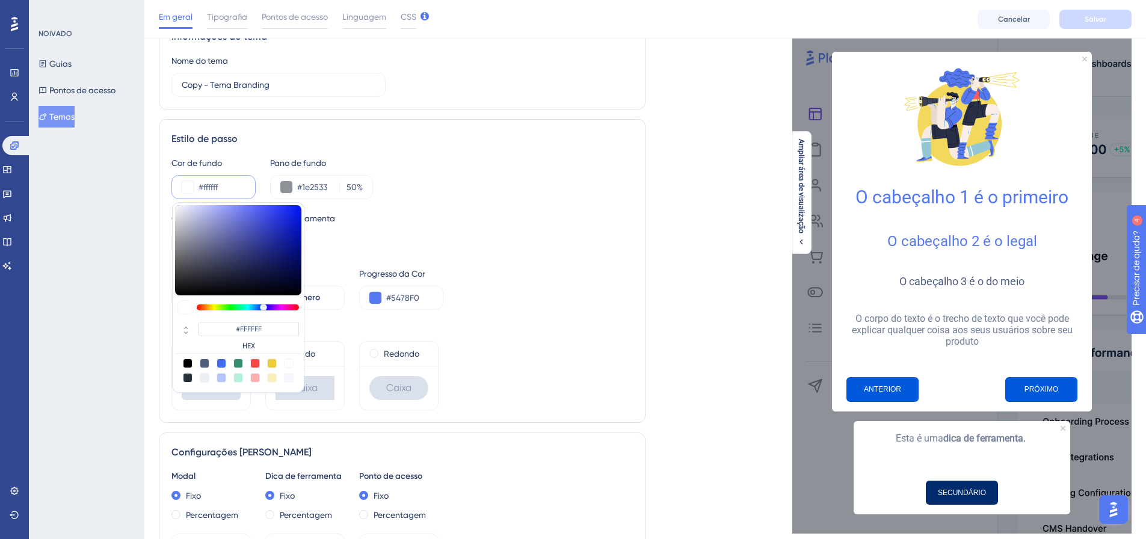
drag, startPoint x: 198, startPoint y: 307, endPoint x: 233, endPoint y: 252, distance: 64.9
click at [262, 309] on div at bounding box center [263, 307] width 7 height 7
type input "#6f7bac"
type input "#6F7BAC"
type input "#7480b4"
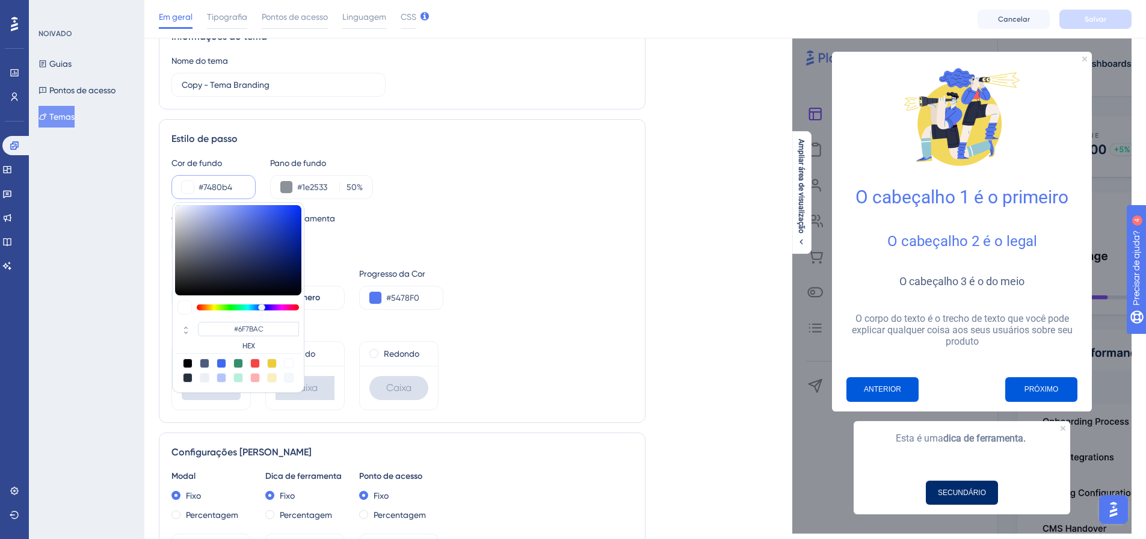
type input "#7480B4"
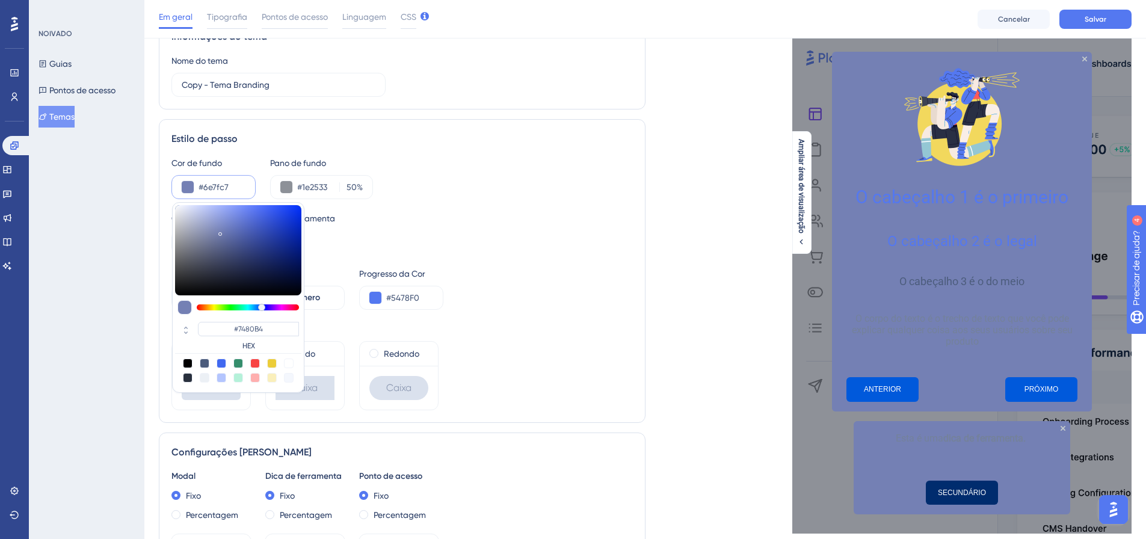
type input "#516cdb"
type input "#6E7FC7"
type input "#4664df"
type input "#516CDB"
type input "#3859e2"
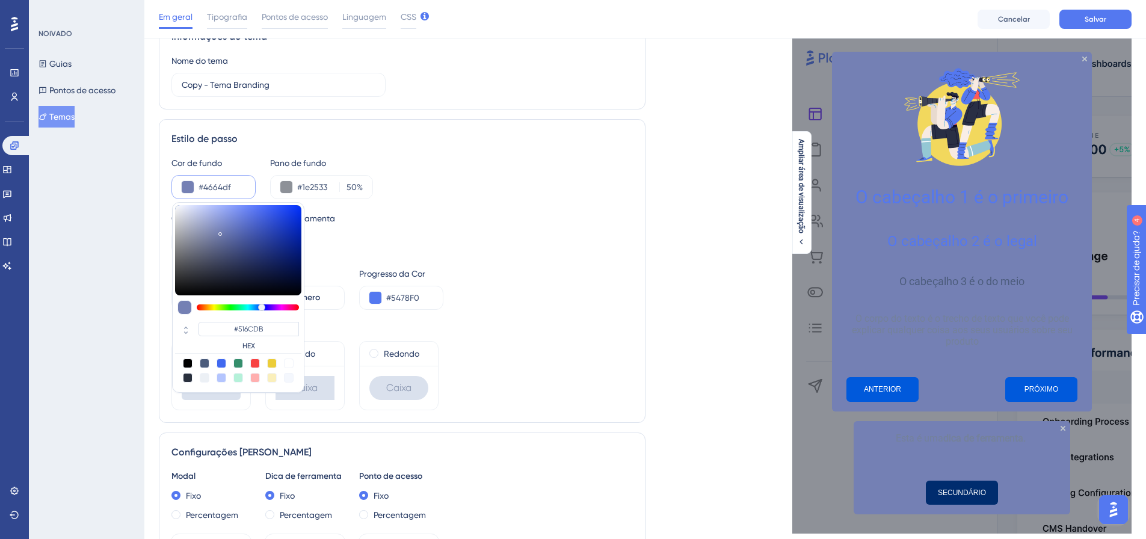
type input "#4664DF"
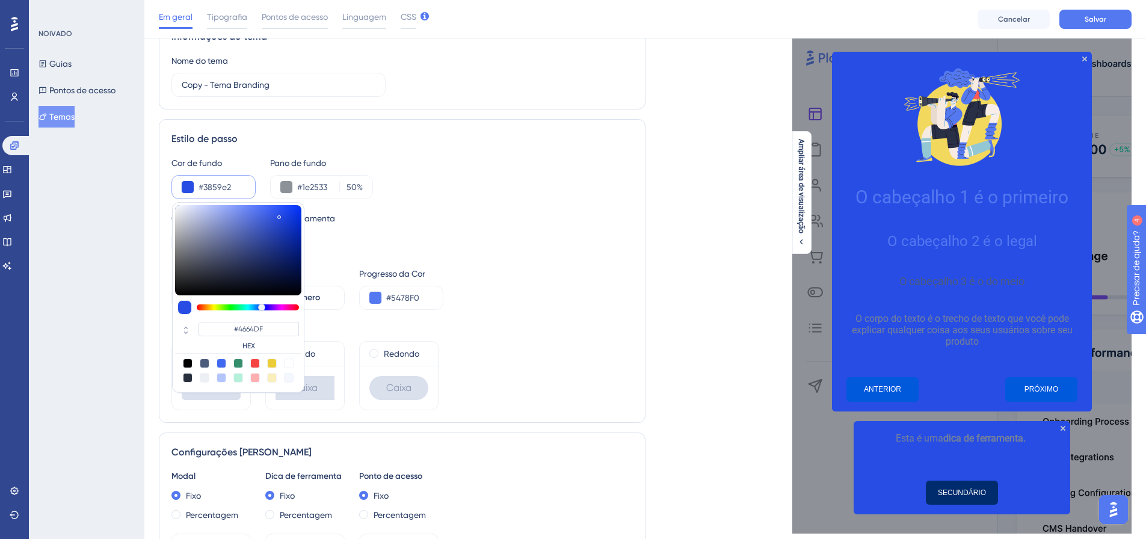
type input "#284de4"
type input "#3859E2"
type input "#1640eb"
type input "#284DE4"
type input "#0b38f0"
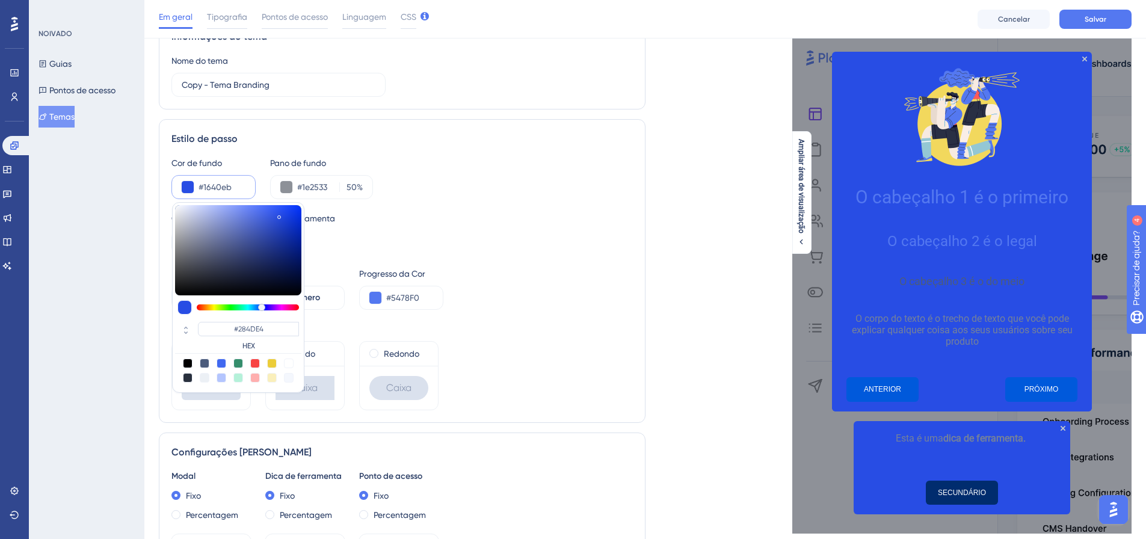
type input "#1640EB"
type input "#0031f8"
type input "#0B38F0"
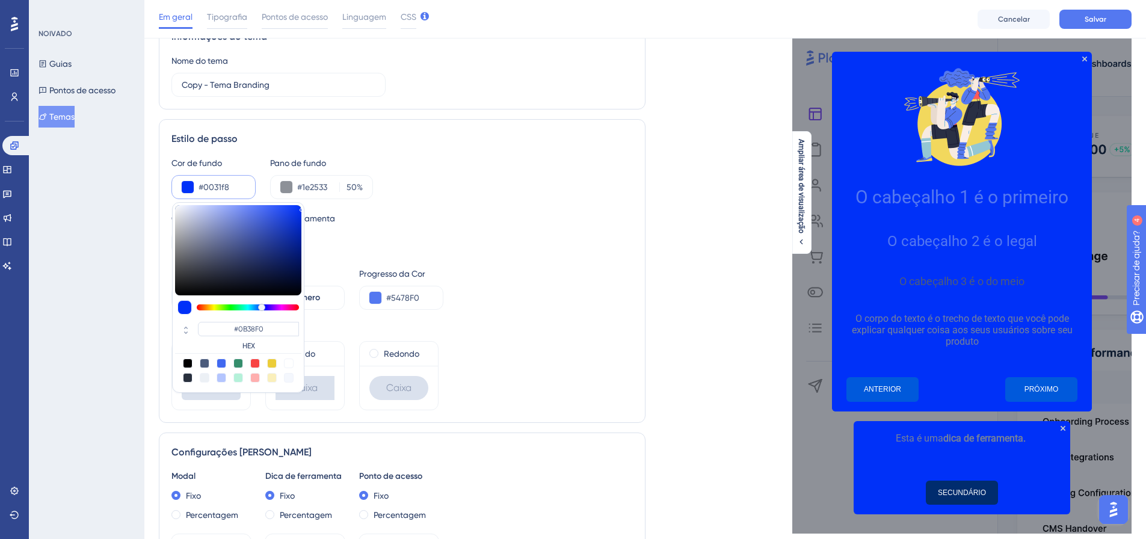
type input "#0032fc"
type input "#0031F8"
type input "#002ee6"
type input "#0032FC"
type input "#002ad1"
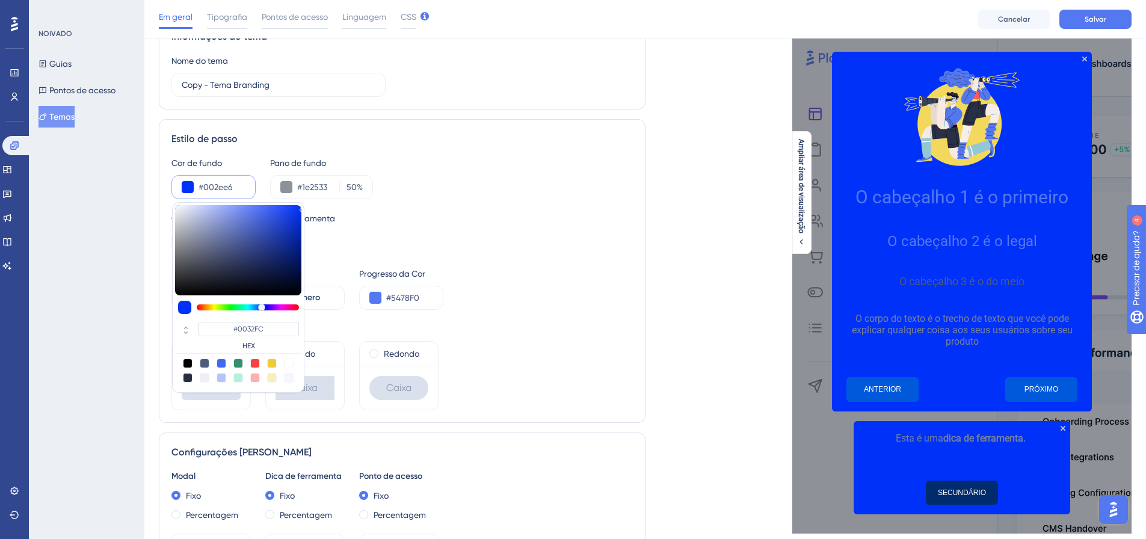
type input "#002EE6"
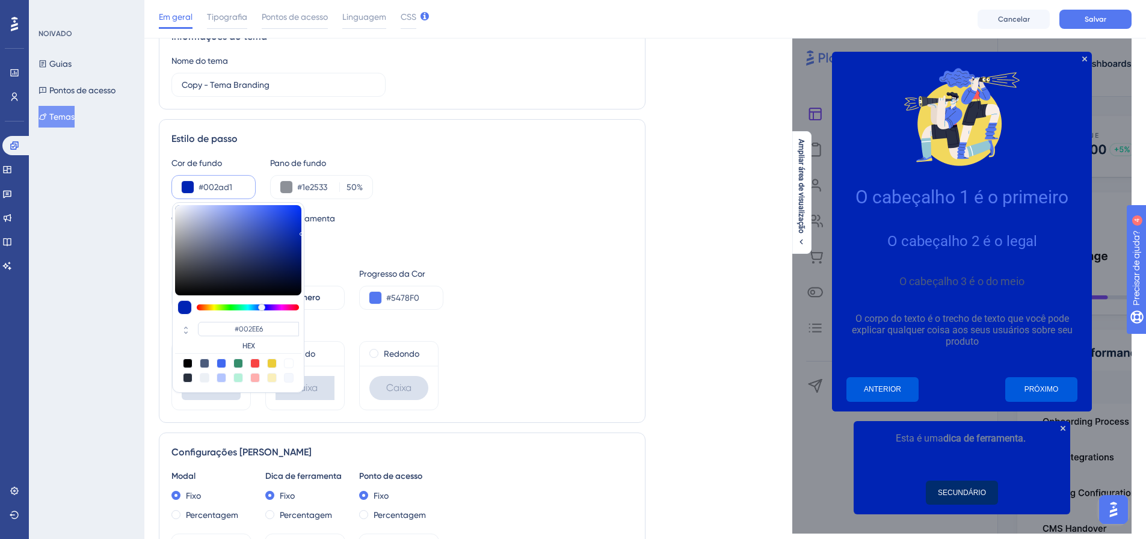
type input "#0024b4"
type input "#002AD1"
type input "#001e94"
type input "#0024B4"
type input "#011b81"
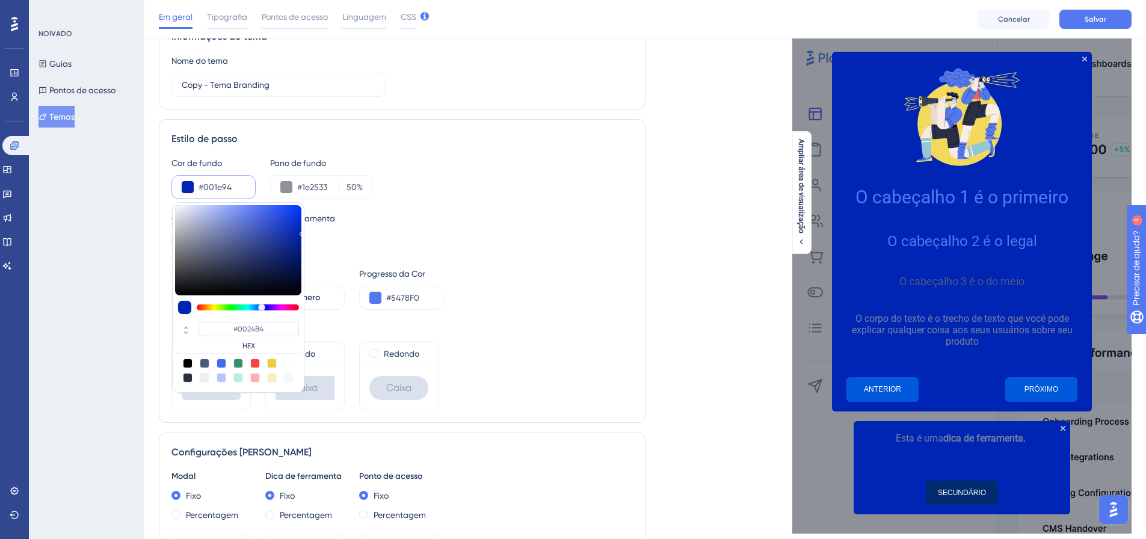
type input "#001E94"
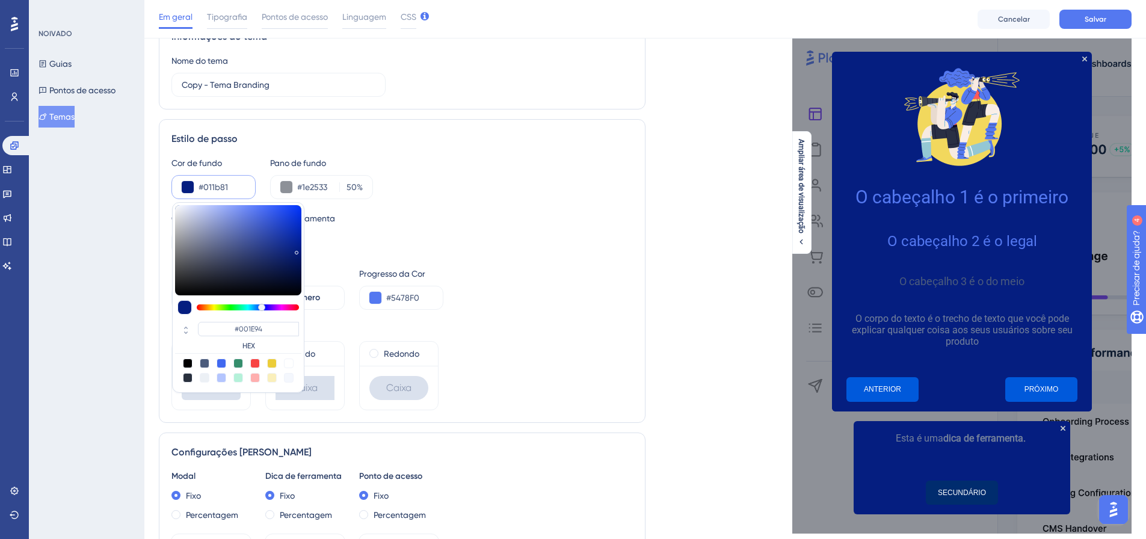
type input "#051e80"
type input "#051E80"
type input "#0d2585"
type input "#0D2585"
type input "#1633a7"
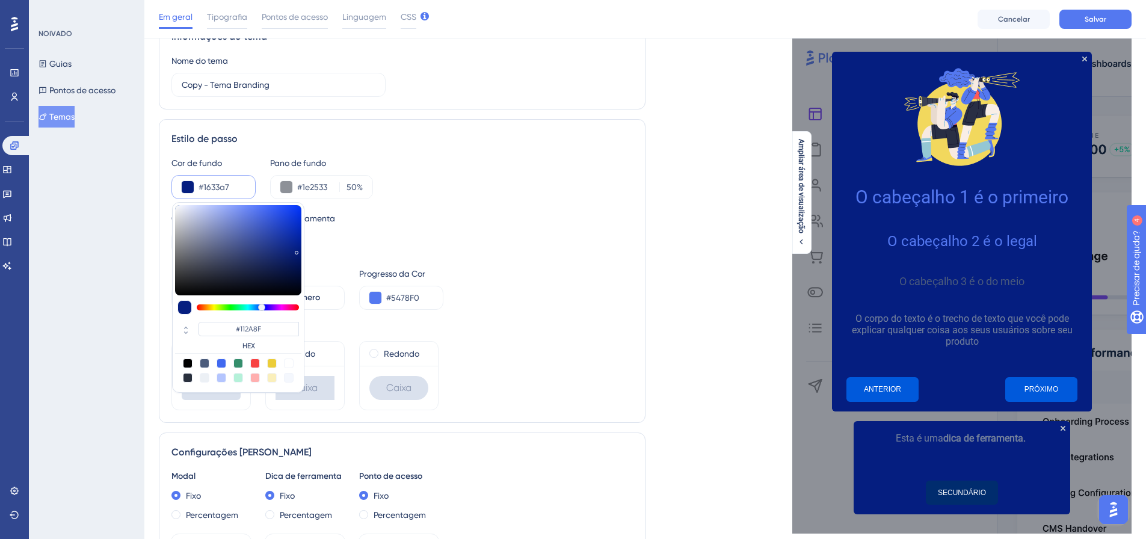
type input "#1633A7"
type input "#1c3bbb"
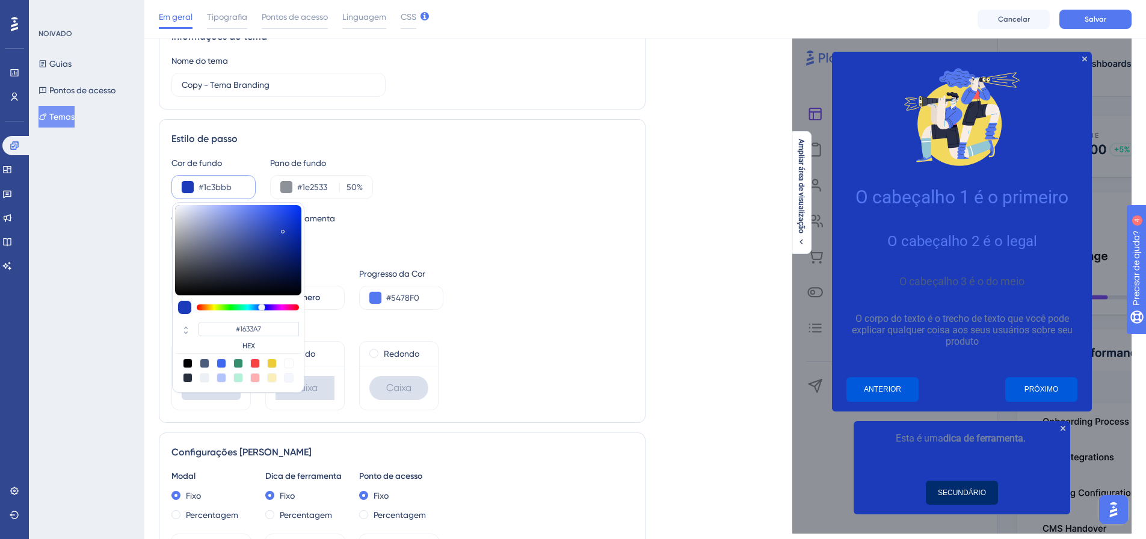
type input "#1C3BBB"
type input "#2b4ee0"
type input "#2B4EE0"
type input "#3f62f3"
type input "#365AEE"
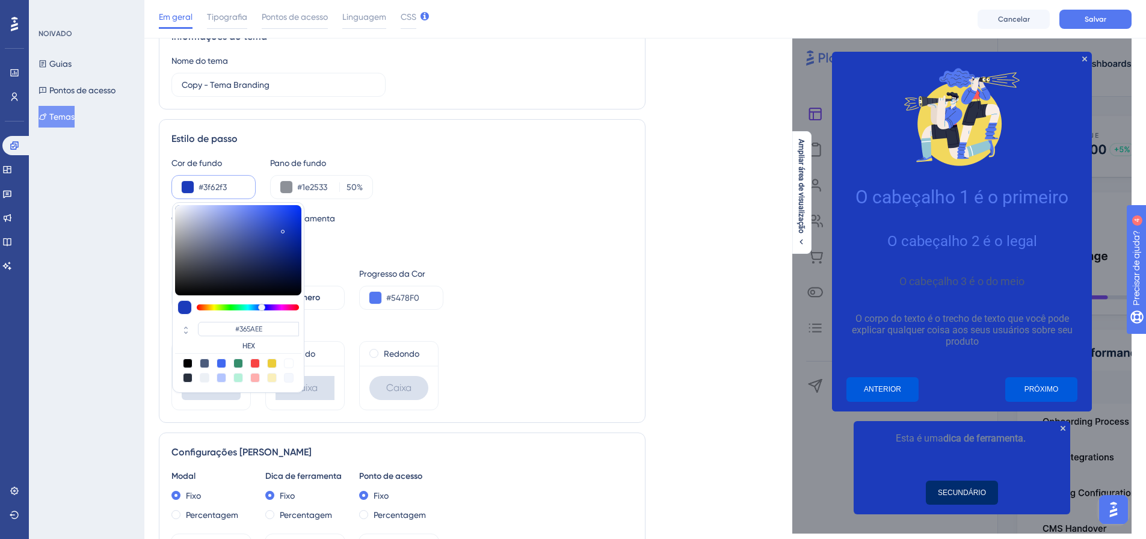
type input "#4d6ffa"
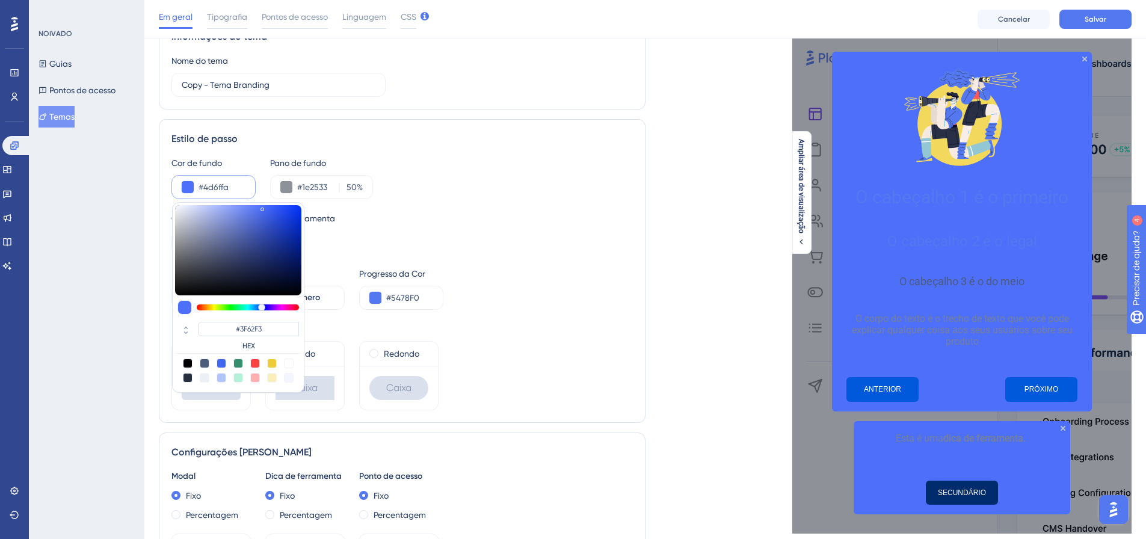
type input "#4D6FFA"
type input "#5272f5"
type input "#5272F5"
type input "#4f6de9"
type input "#4F6DE9"
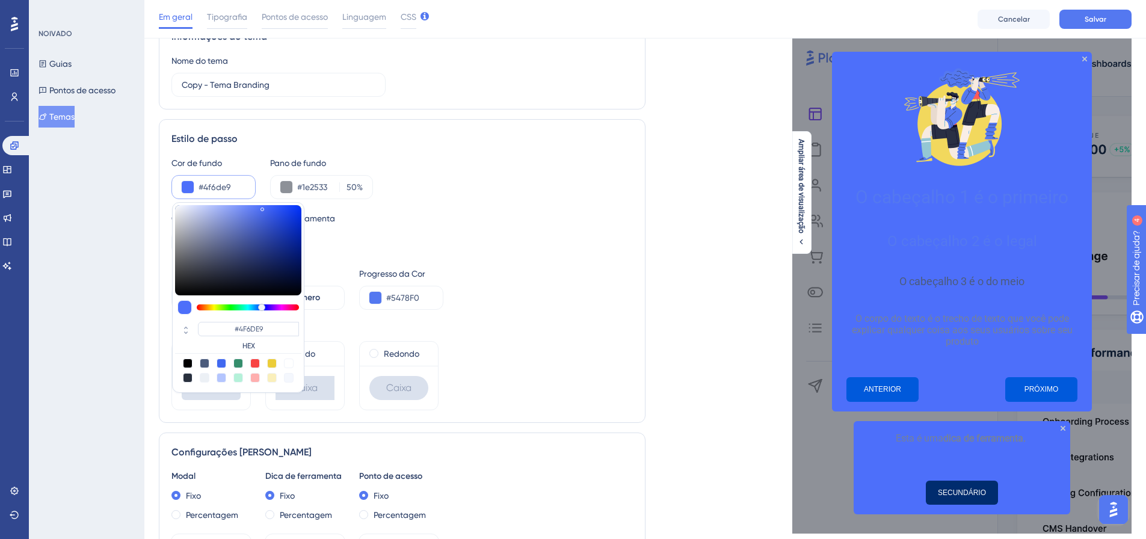
type input "#4866e2"
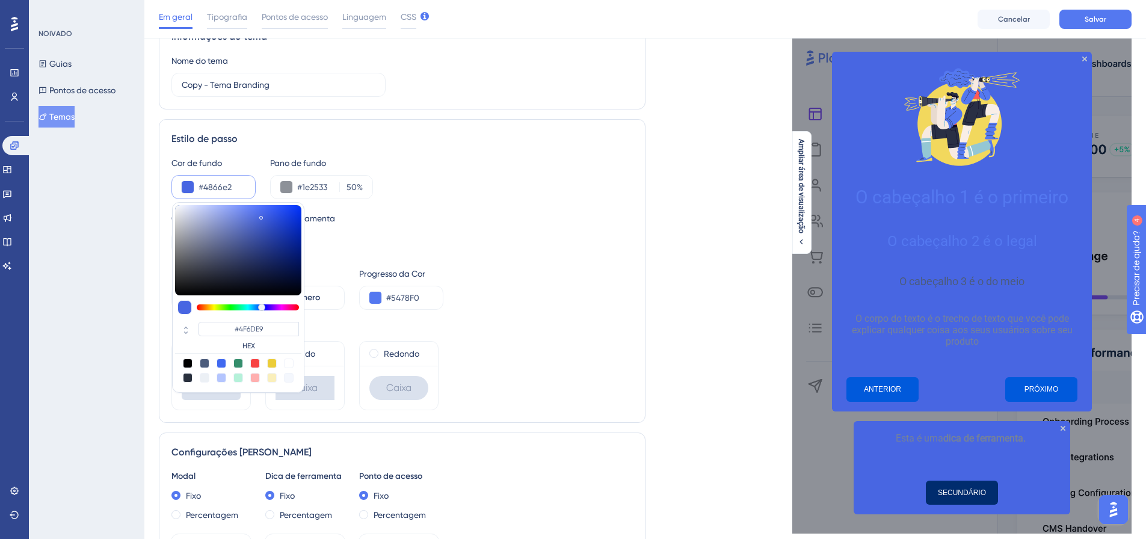
type input "#4866E2"
type input "#3352d1"
type input "#3352D1"
type input "#2848c9"
type input "#2848C9"
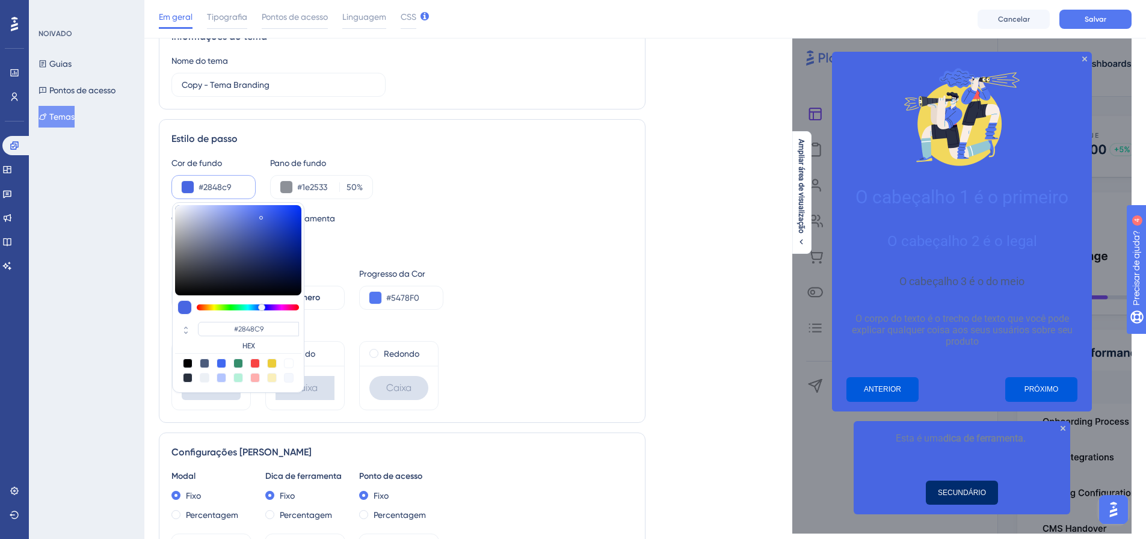
type input "#2142c7"
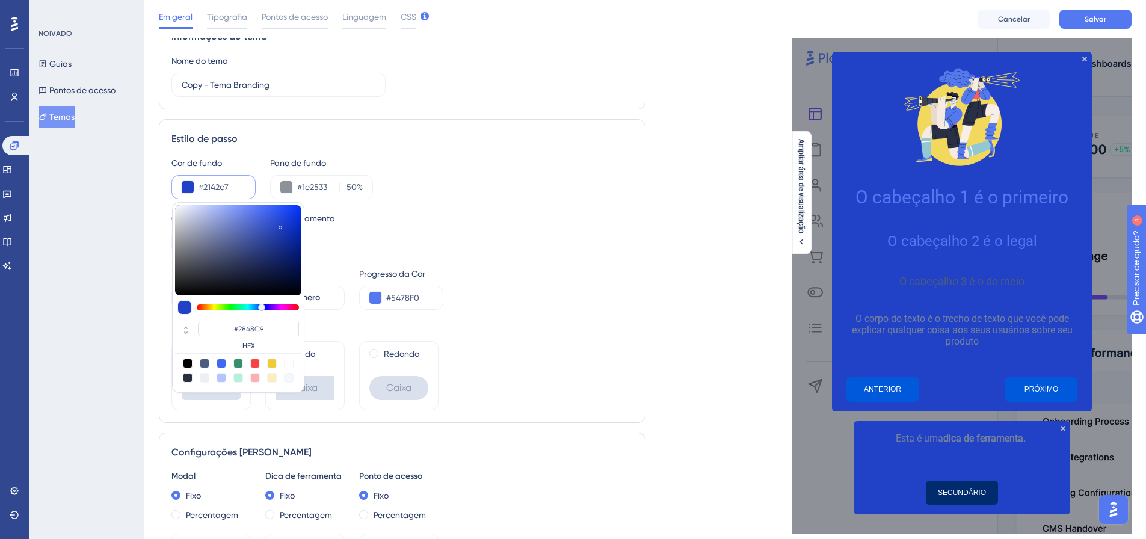
type input "#2142C7"
type input "#1a3abb"
type input "#1A3ABB"
type input "#1431a3"
type input "#1431A3"
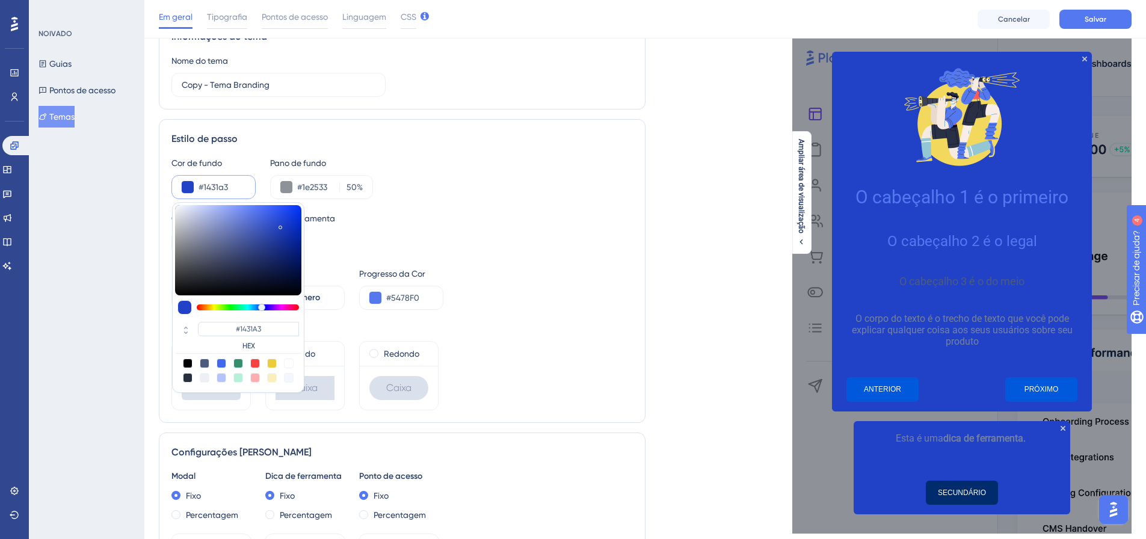
type input "#122c92"
type input "#122C92"
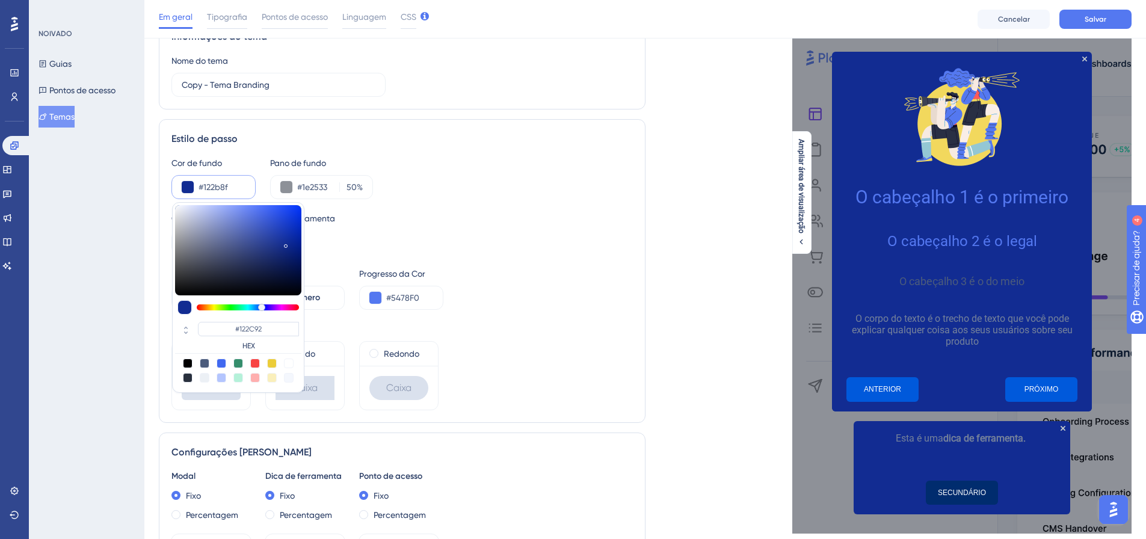
type input "#142e97"
type input "#122B8F"
type input "#1a3abb"
type input "#142E97"
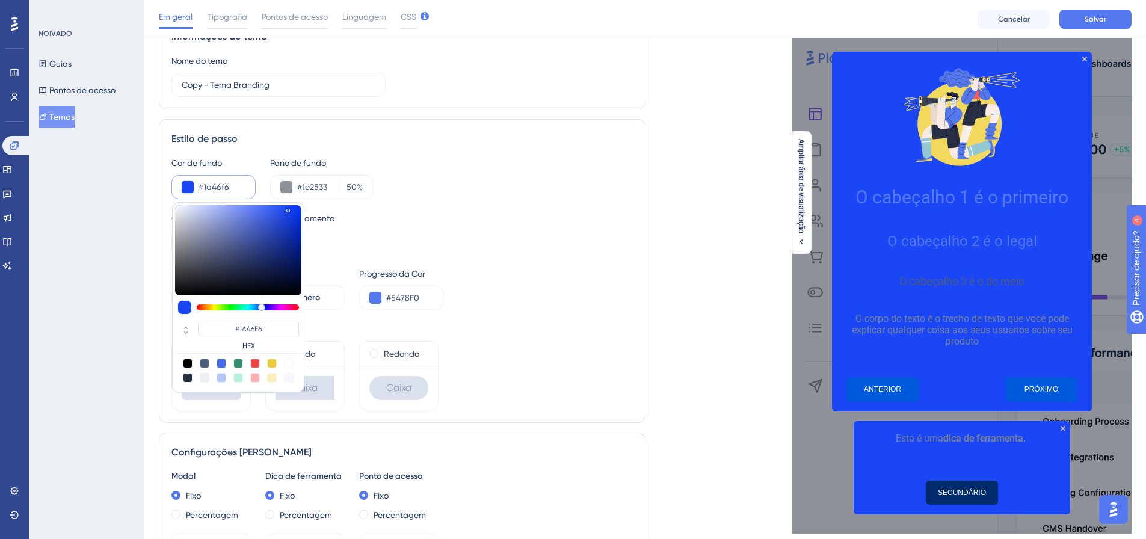
drag, startPoint x: 220, startPoint y: 234, endPoint x: 288, endPoint y: 208, distance: 73.3
click at [288, 208] on div at bounding box center [238, 250] width 126 height 90
click at [463, 198] on div "Cor de fundo #1a46f6 #1A46F6 HEX Pano de fundo #1e2533 50 %" at bounding box center [401, 177] width 461 height 43
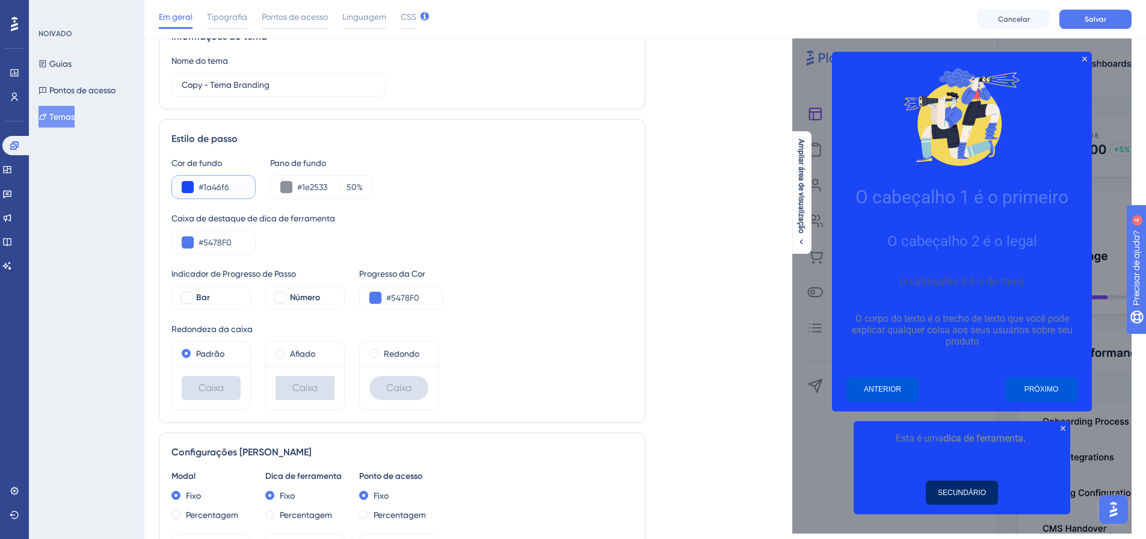
drag, startPoint x: 232, startPoint y: 188, endPoint x: 199, endPoint y: 192, distance: 33.3
click at [199, 192] on input "#1a46f6" at bounding box center [221, 187] width 47 height 14
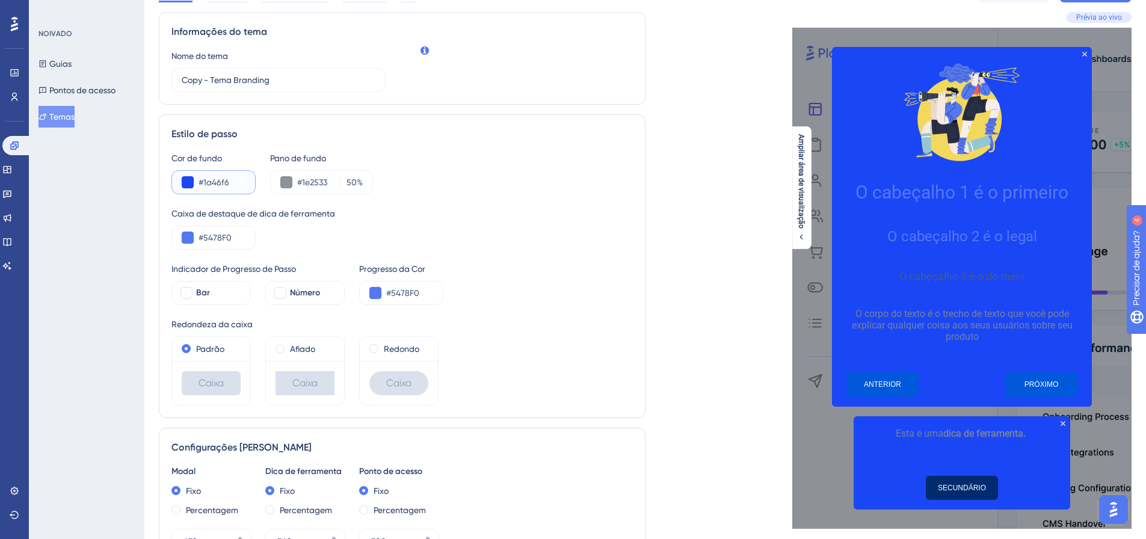
scroll to position [0, 0]
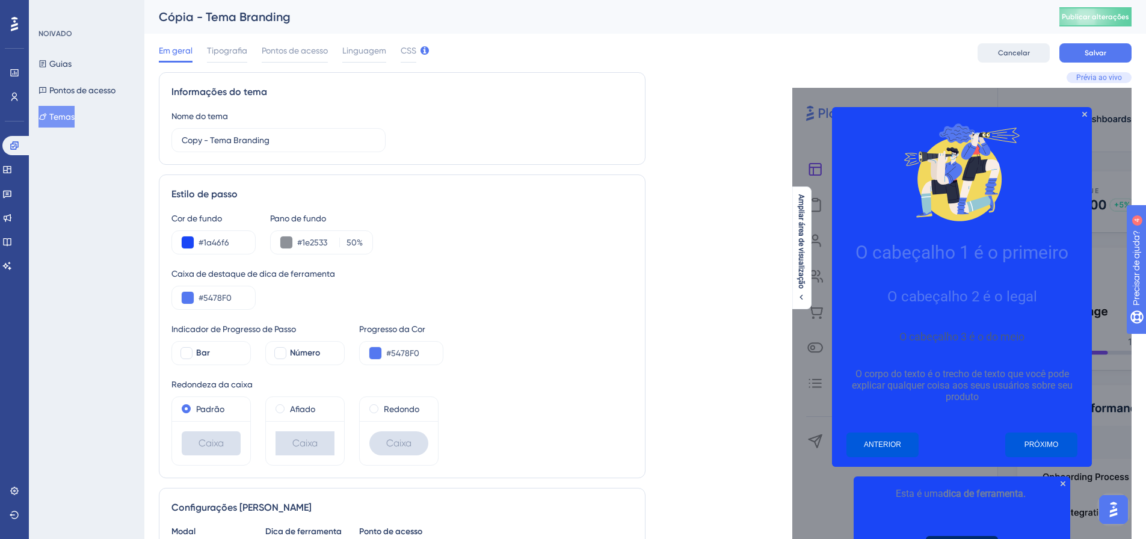
click at [1011, 45] on button "Cancelar" at bounding box center [1013, 52] width 72 height 19
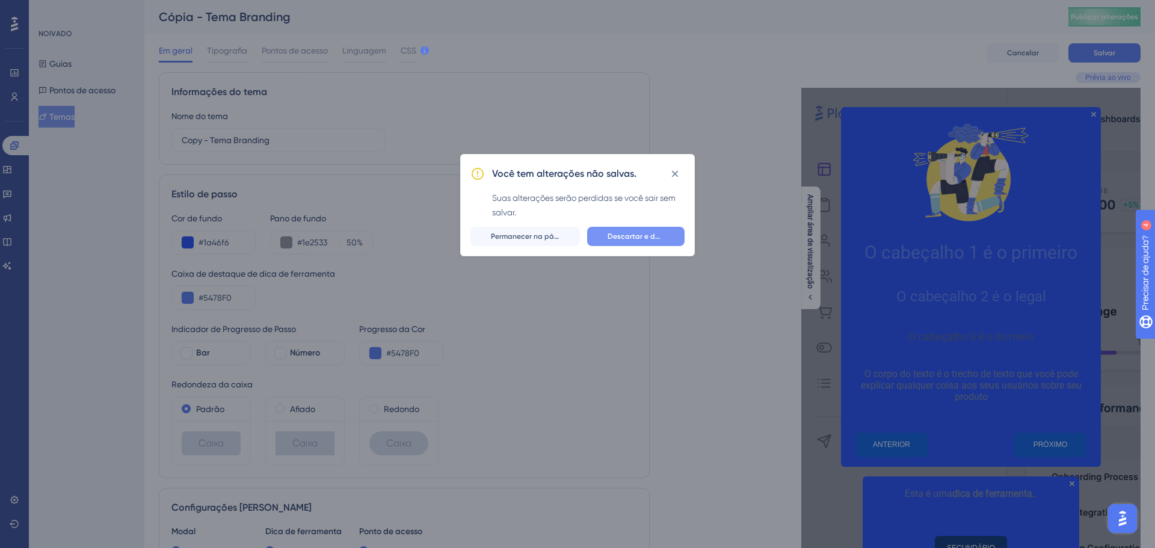
click at [610, 237] on font "Descartar e deixar" at bounding box center [639, 236] width 64 height 8
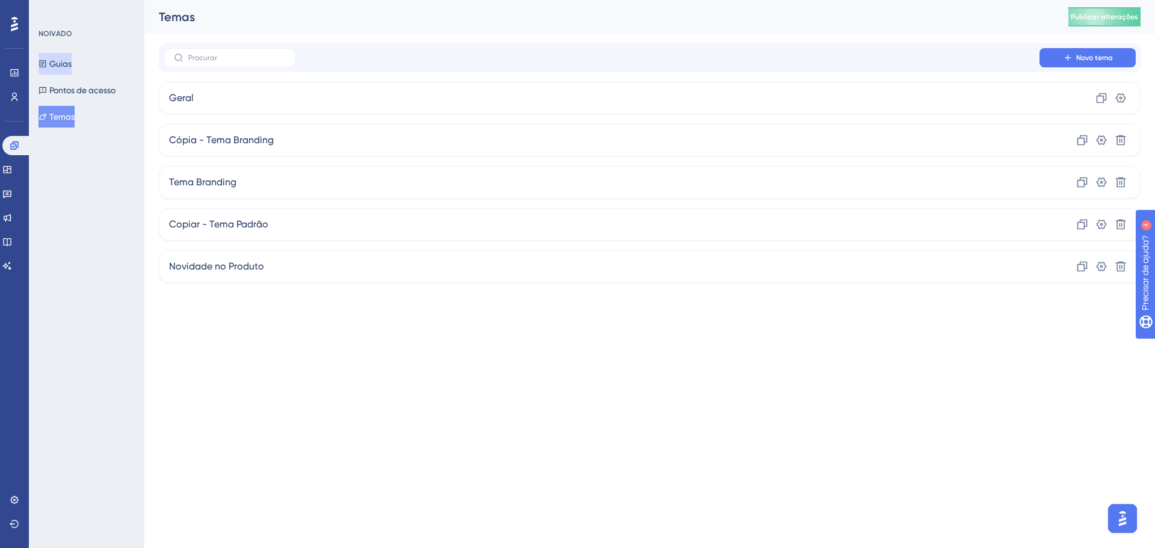
click at [72, 54] on button "Guias" at bounding box center [54, 64] width 33 height 22
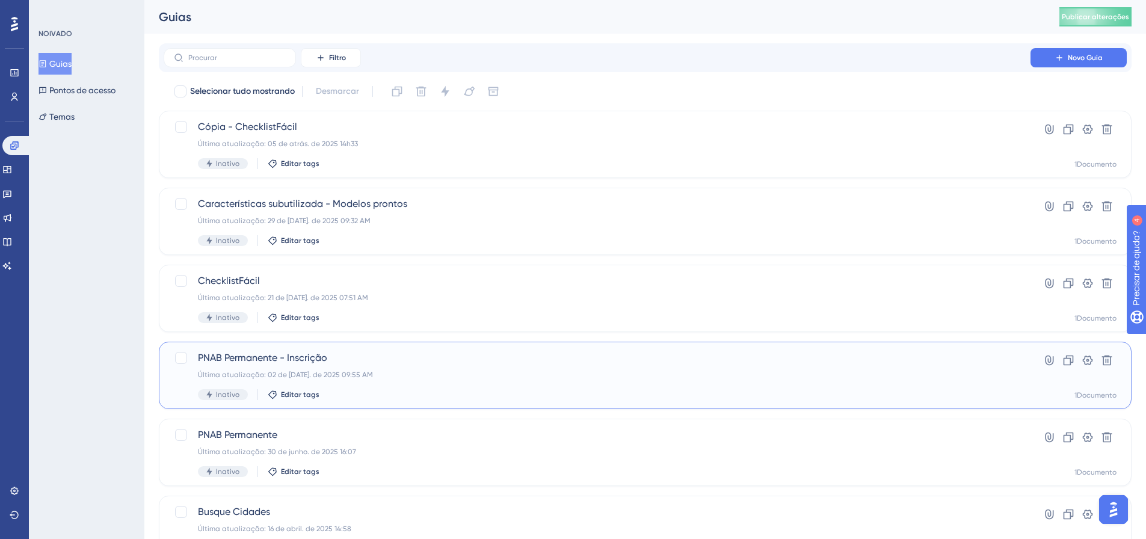
click at [259, 361] on font "PNAB Permanente - Inscrição" at bounding box center [262, 357] width 129 height 11
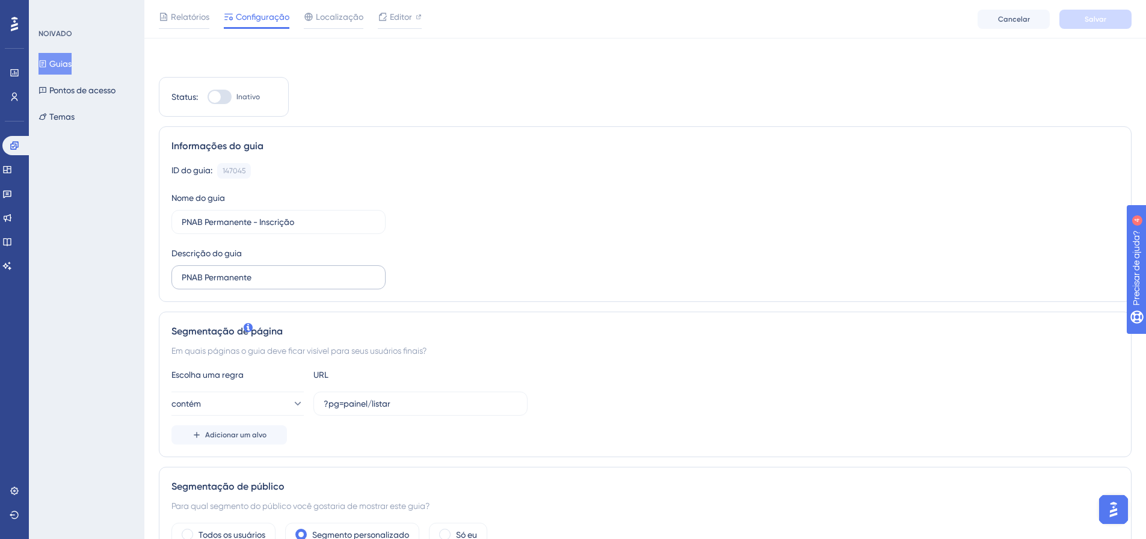
scroll to position [180, 0]
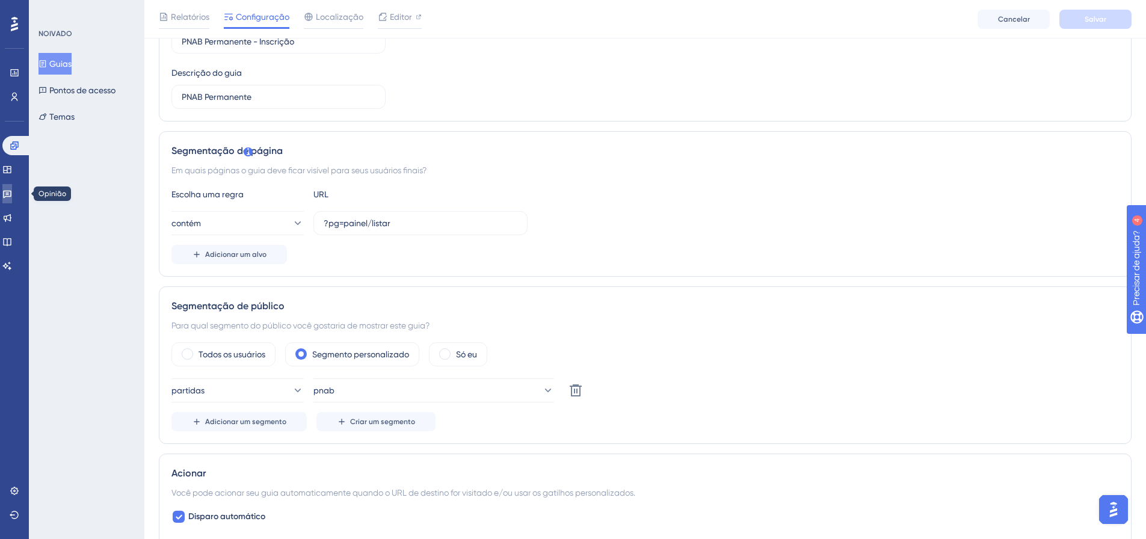
click at [12, 197] on icon at bounding box center [7, 194] width 10 height 10
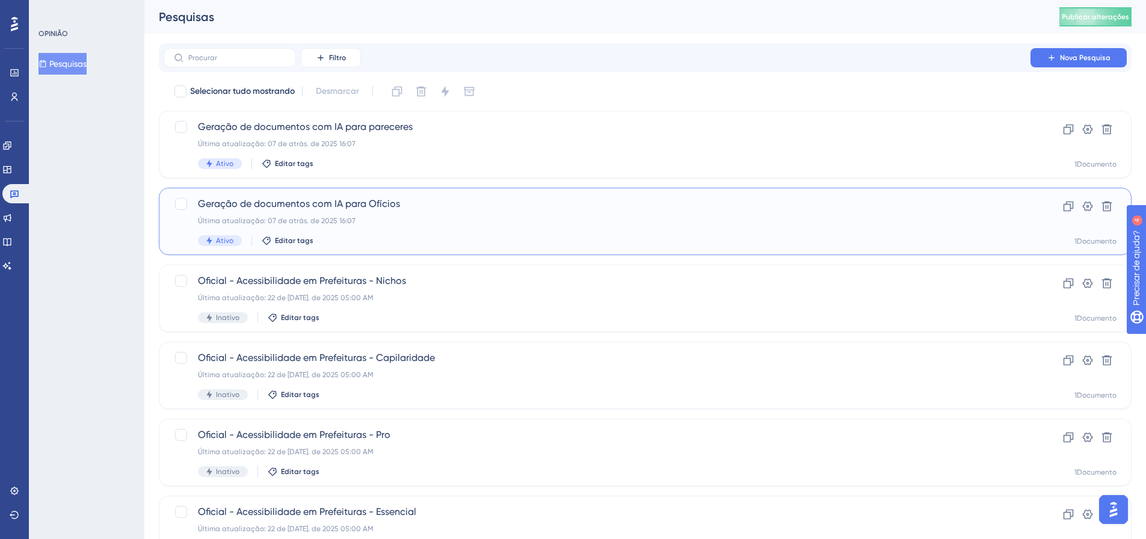
click at [303, 233] on div "Geração de documentos com IA para Ofícios Última atualização: 07 de atrás. de 2…" at bounding box center [597, 221] width 798 height 49
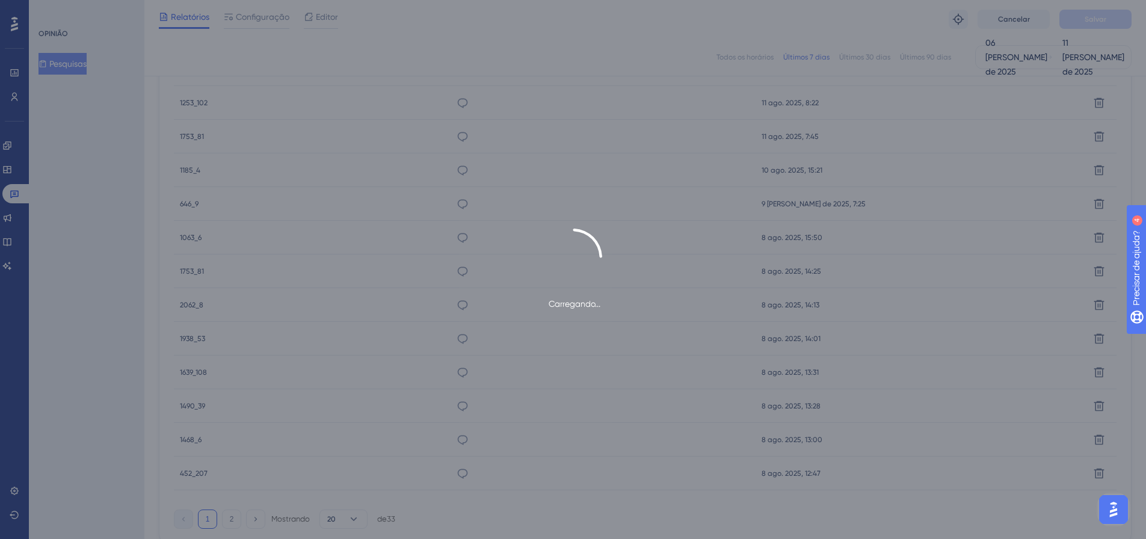
scroll to position [737, 0]
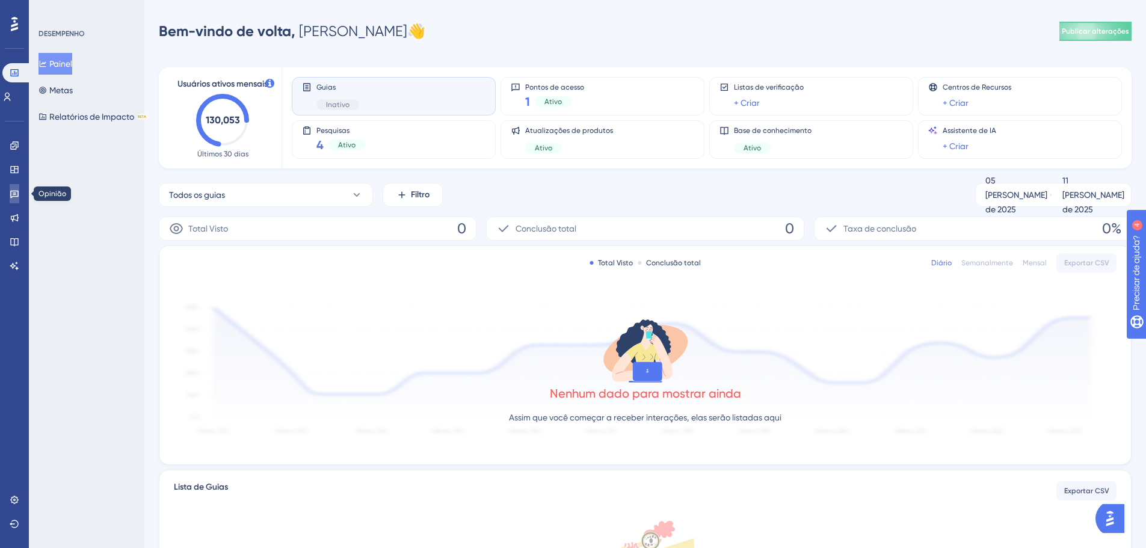
drag, startPoint x: 18, startPoint y: 195, endPoint x: 84, endPoint y: 179, distance: 68.1
click at [17, 195] on icon at bounding box center [15, 194] width 10 height 10
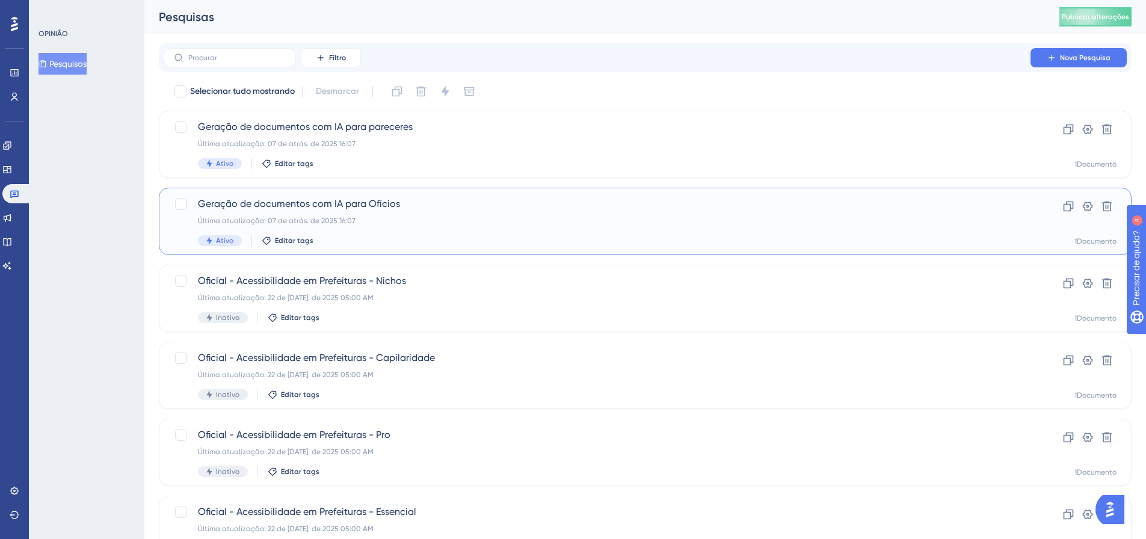
click at [340, 207] on font "Geração de documentos com IA para Ofícios" at bounding box center [299, 203] width 202 height 11
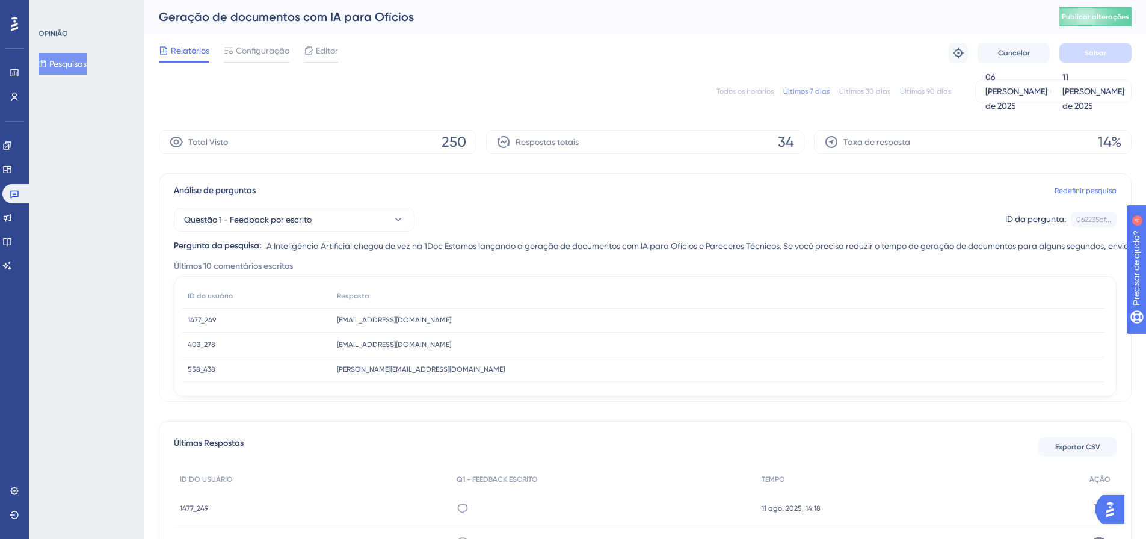
click at [746, 90] on font "Todos os horários" at bounding box center [744, 91] width 57 height 8
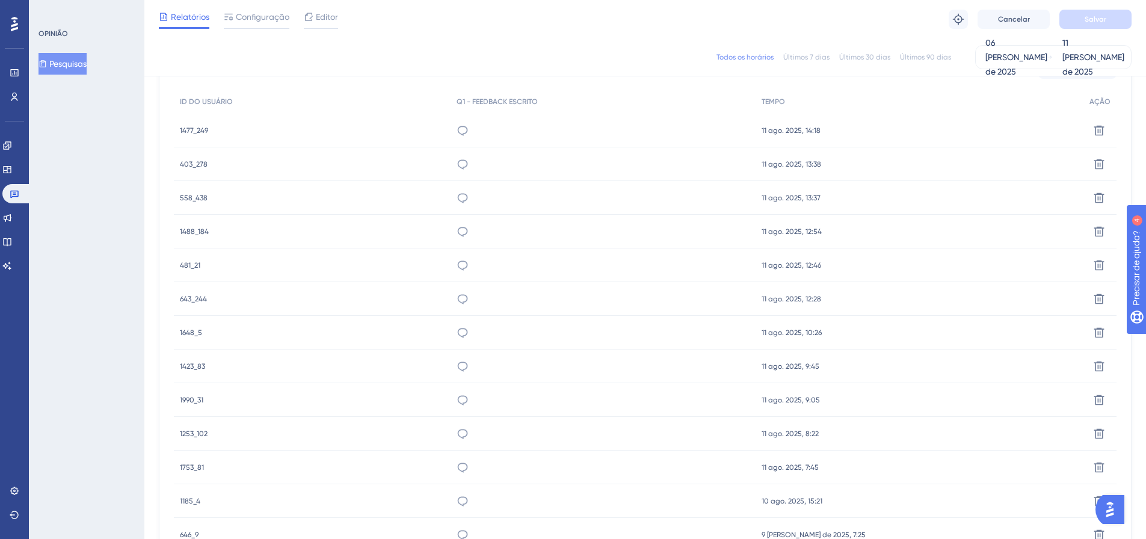
scroll to position [76, 0]
